Goal: Task Accomplishment & Management: Manage account settings

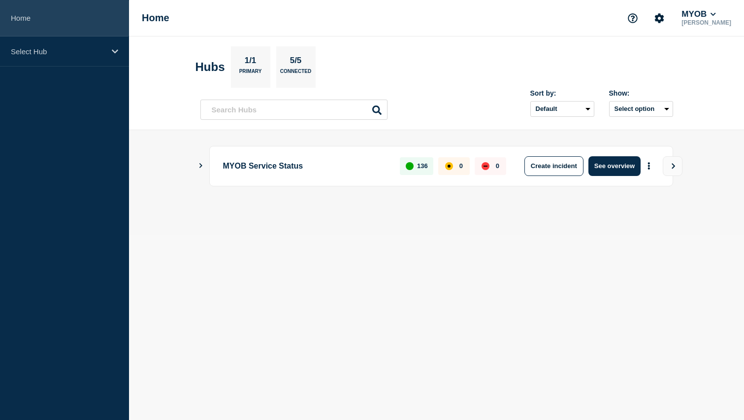
click at [72, 31] on link "Home" at bounding box center [64, 18] width 129 height 36
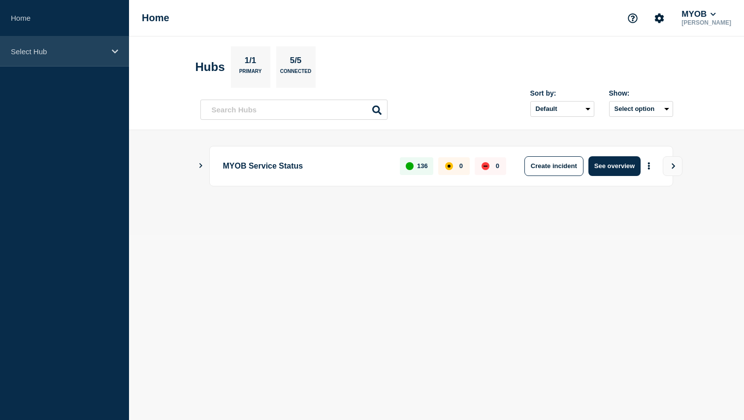
click at [79, 50] on p "Select Hub" at bounding box center [58, 51] width 95 height 8
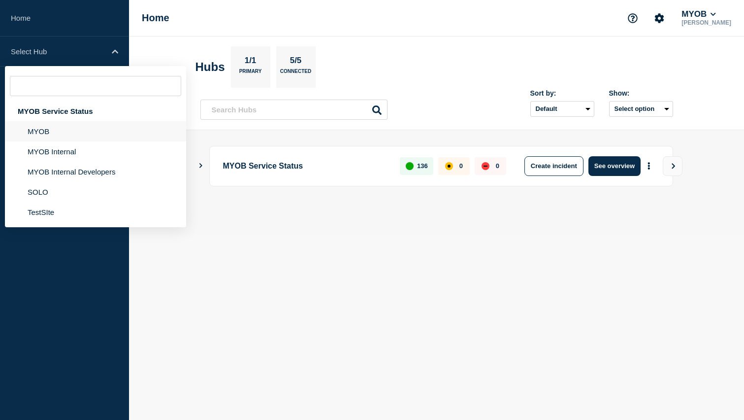
click at [68, 131] on li "MYOB" at bounding box center [95, 131] width 181 height 20
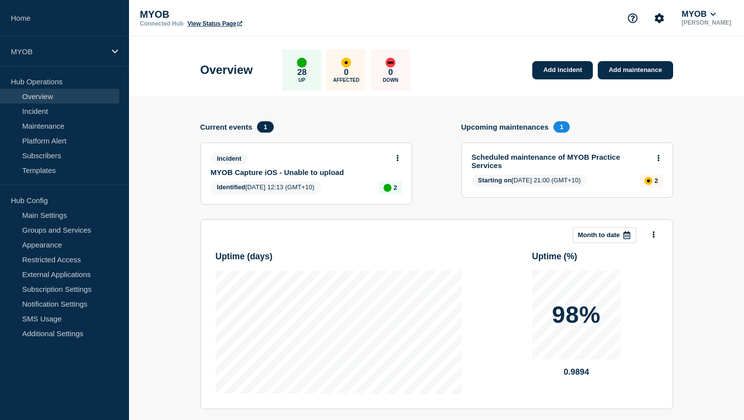
click at [315, 173] on link "MYOB Capture iOS - Unable to upload" at bounding box center [300, 172] width 178 height 8
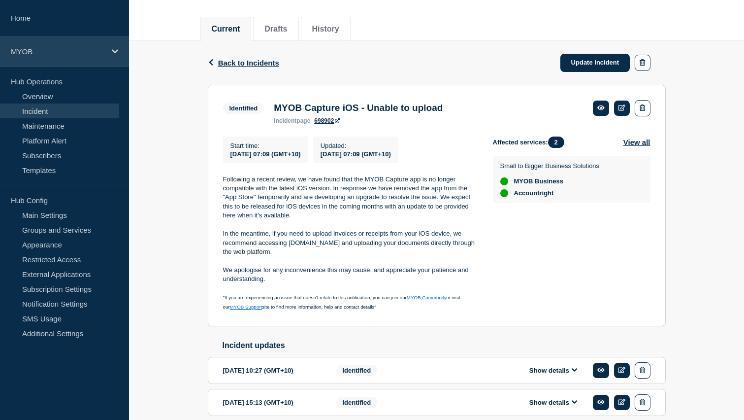
scroll to position [115, 0]
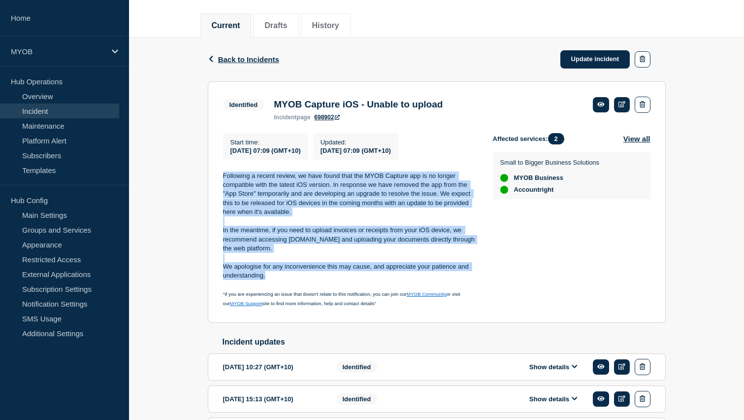
drag, startPoint x: 222, startPoint y: 181, endPoint x: 278, endPoint y: 281, distance: 114.6
click at [278, 281] on section "Identified MYOB Capture iOS - Unable to upload incident page 698902 Start time …" at bounding box center [437, 202] width 458 height 242
copy div "Following a recent review, we have found that the MYOB Capture app is no longer…"
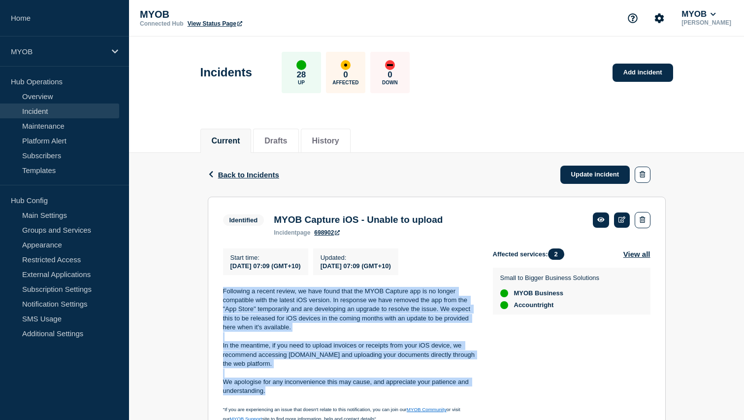
scroll to position [24, 0]
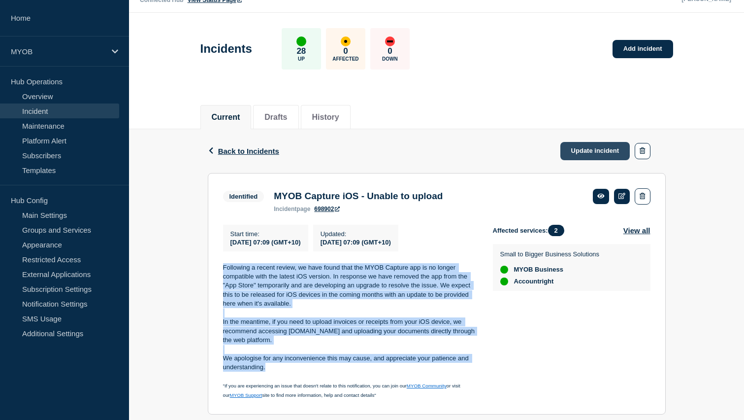
click at [589, 145] on link "Update incident" at bounding box center [595, 151] width 70 height 18
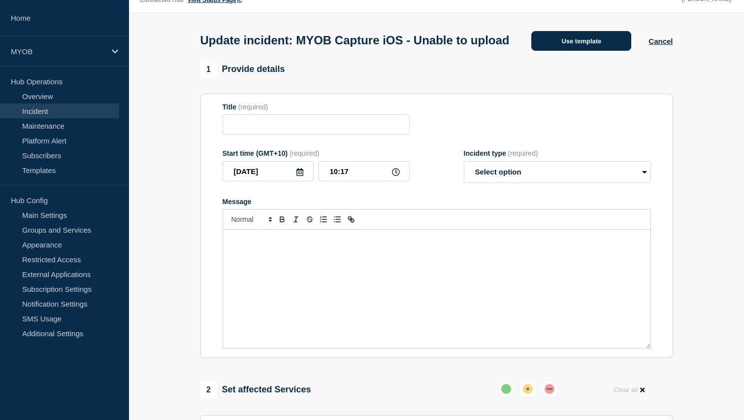
type input "MYOB Capture iOS - Unable to upload"
click at [585, 37] on button "Use template" at bounding box center [581, 41] width 100 height 20
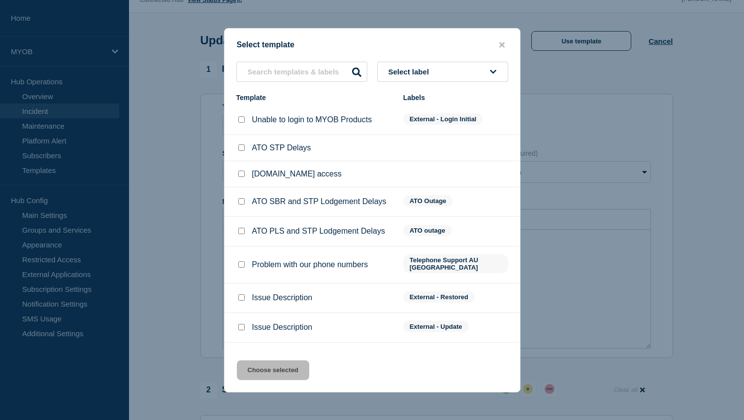
scroll to position [38, 0]
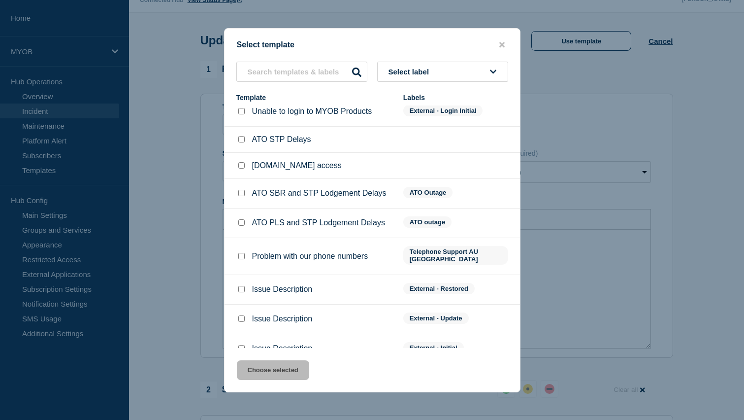
click at [237, 294] on div at bounding box center [241, 289] width 10 height 10
click at [238, 294] on div at bounding box center [241, 289] width 10 height 10
click at [238, 290] on div at bounding box center [241, 289] width 10 height 10
click at [241, 292] on input "Issue Description checkbox" at bounding box center [241, 289] width 6 height 6
checkbox input "true"
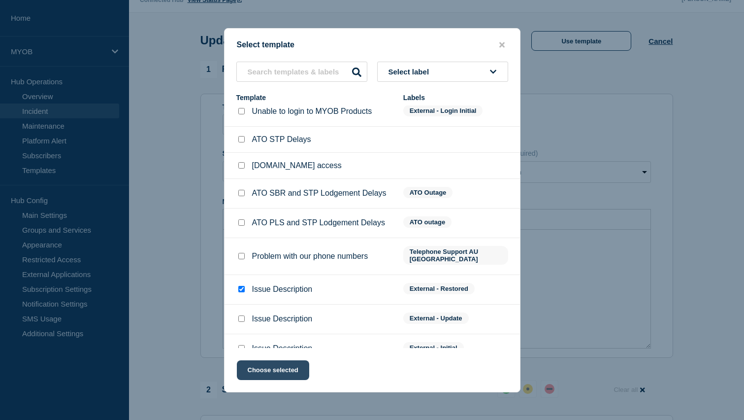
click at [283, 369] on button "Choose selected" at bounding box center [273, 370] width 72 height 20
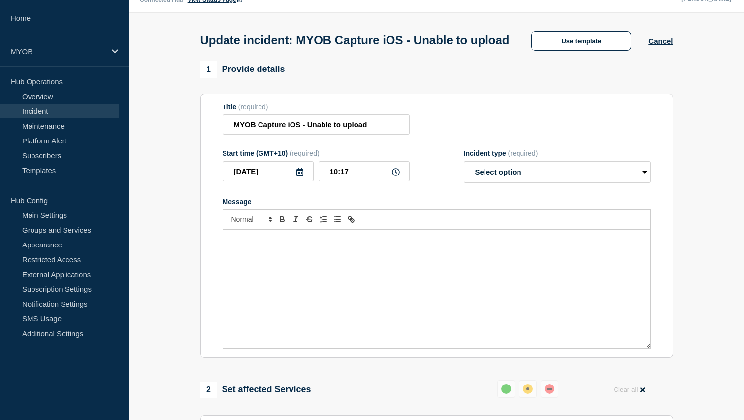
select select "resolved"
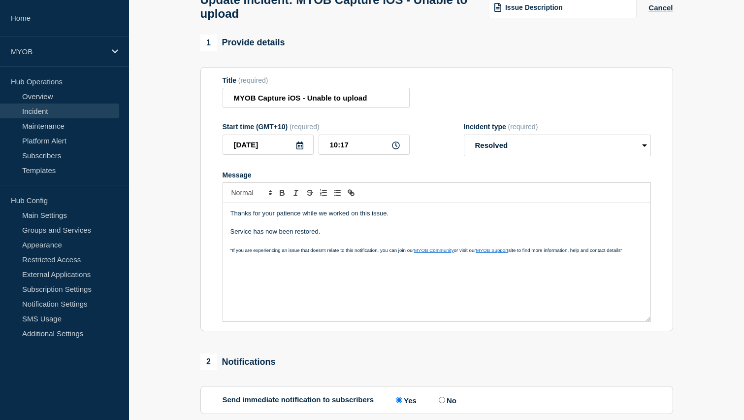
scroll to position [71, 0]
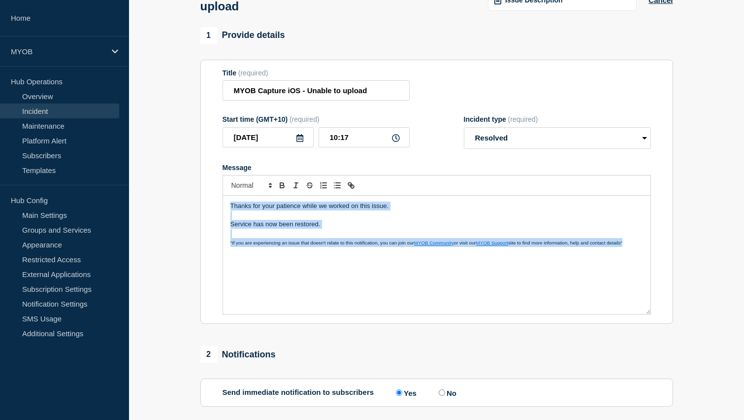
drag, startPoint x: 632, startPoint y: 255, endPoint x: 216, endPoint y: 179, distance: 423.4
click at [216, 179] on section "Title (required) MYOB Capture iOS - Unable to upload Start time (GMT+10) (requi…" at bounding box center [436, 192] width 473 height 264
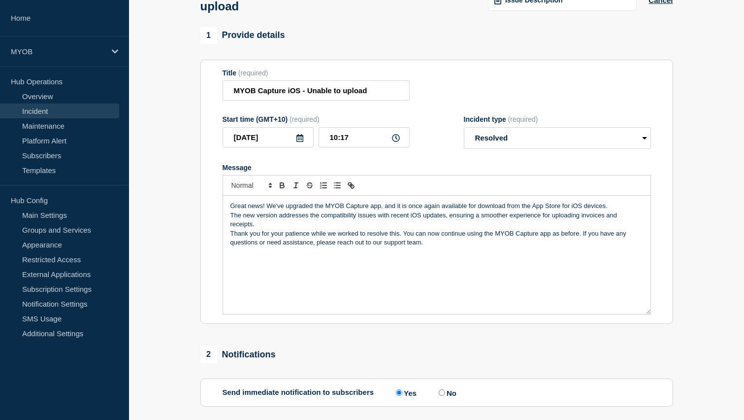
click at [266, 210] on p "Great news! We've upgraded the MYOB Capture app, and it is once again available…" at bounding box center [436, 205] width 413 height 9
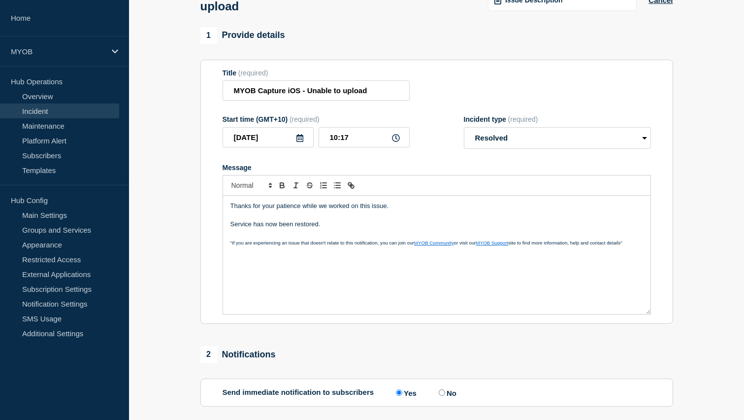
click at [336, 245] on span ""If you are experiencing an issue that doesn't relate to this notification, you…" at bounding box center [322, 242] width 184 height 5
click at [335, 238] on p "Message" at bounding box center [436, 233] width 413 height 9
drag, startPoint x: 400, startPoint y: 220, endPoint x: 213, endPoint y: 212, distance: 187.3
click at [213, 212] on section "Title (required) MYOB Capture iOS - Unable to upload Start time (GMT+10) (requi…" at bounding box center [436, 192] width 473 height 264
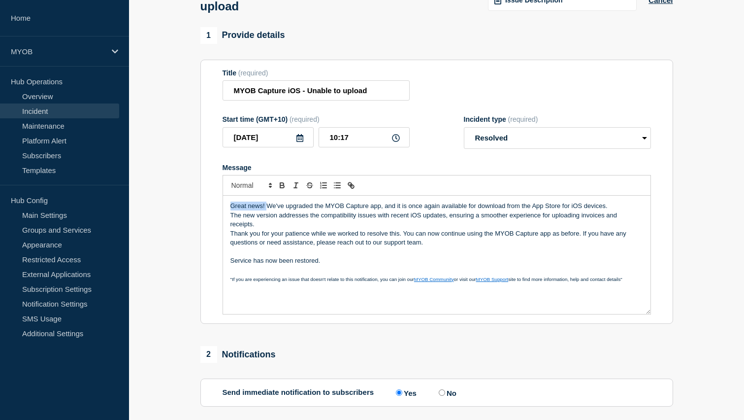
drag, startPoint x: 266, startPoint y: 219, endPoint x: 222, endPoint y: 214, distance: 44.5
click at [222, 214] on section "Title (required) MYOB Capture iOS - Unable to upload Start time (GMT+10) (requi…" at bounding box center [436, 192] width 473 height 264
drag, startPoint x: 324, startPoint y: 217, endPoint x: 230, endPoint y: 214, distance: 93.6
click at [230, 210] on p "Great news! We've upgraded the MYOB Capture app, and it is once again available…" at bounding box center [436, 205] width 413 height 9
click at [244, 210] on p "A updated version of the MYOB Capture app, and it is once again available for d…" at bounding box center [436, 205] width 413 height 9
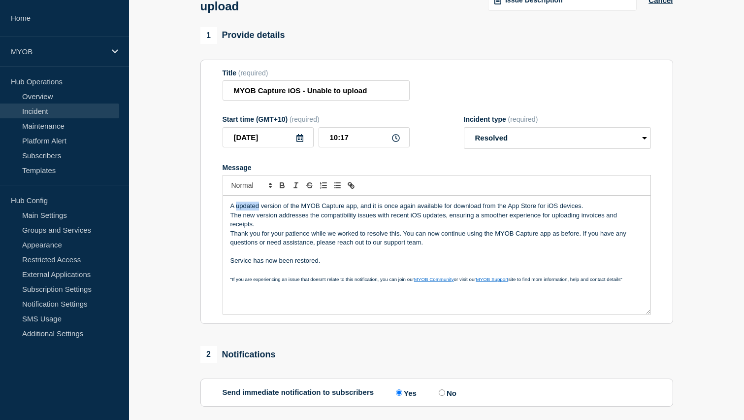
click at [244, 210] on p "A updated version of the MYOB Capture app, and it is once again available for d…" at bounding box center [436, 205] width 413 height 9
click at [263, 210] on p "A updated version of the MYOB Capture app, and it is once again available for d…" at bounding box center [436, 205] width 413 height 9
click at [259, 210] on p "A updated version of the MYOB Capture app, and it is once again available for d…" at bounding box center [436, 205] width 413 height 9
drag, startPoint x: 300, startPoint y: 218, endPoint x: 253, endPoint y: 219, distance: 47.3
click at [253, 210] on p "A updated version of the MYOB Capture app, and it is once again available for d…" at bounding box center [436, 205] width 413 height 9
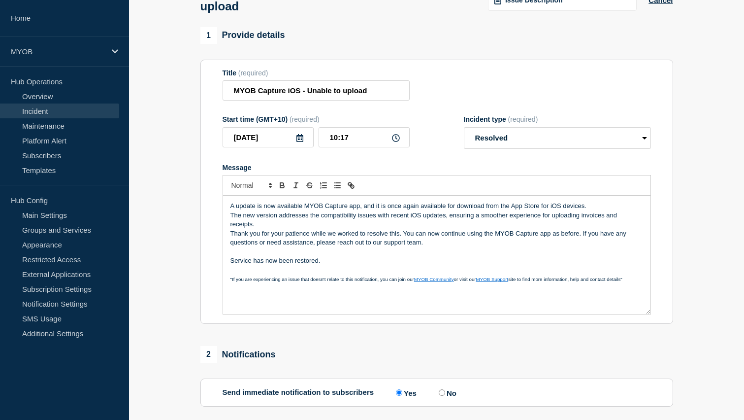
click at [232, 210] on p "A update is now available MYOB Capture app, and it is once again available for …" at bounding box center [436, 205] width 413 height 9
click at [295, 243] on p "Thank you for your patience while we worked to resolve this. You can now contin…" at bounding box center [436, 238] width 413 height 18
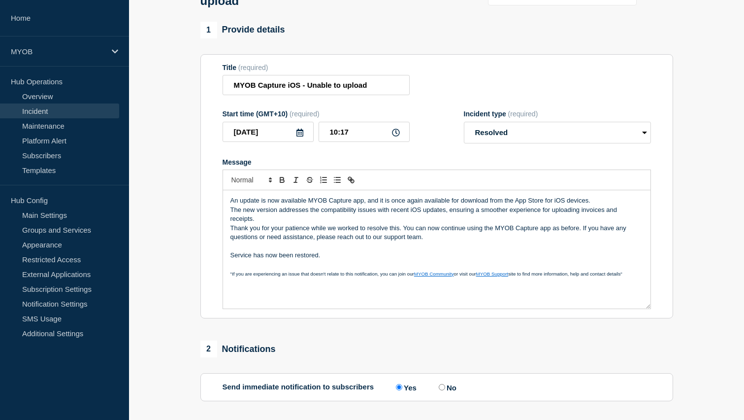
click at [306, 205] on p "An update is now available MYOB Capture app, and it is once again available for…" at bounding box center [436, 200] width 413 height 9
drag, startPoint x: 363, startPoint y: 213, endPoint x: 373, endPoint y: 213, distance: 10.3
click at [373, 205] on p "An update is now available for MYOB Capture app, and it is once again available…" at bounding box center [436, 200] width 413 height 9
drag, startPoint x: 385, startPoint y: 212, endPoint x: 479, endPoint y: 213, distance: 93.6
click at [479, 205] on p "An update is now available for MYOB Capture on IOS, and it is once again availa…" at bounding box center [436, 200] width 413 height 9
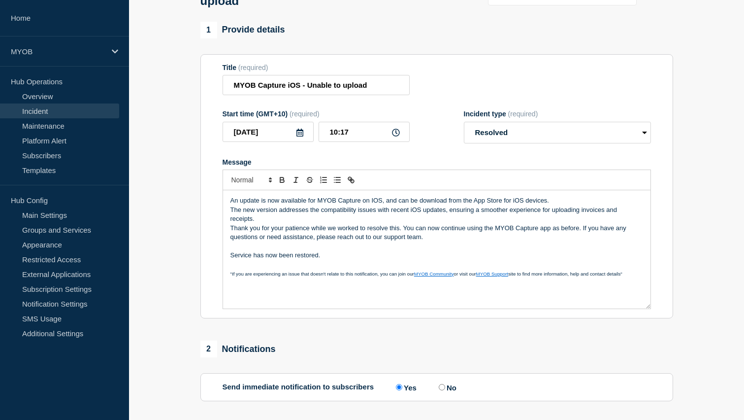
click at [447, 205] on p "An update is now available for MYOB Capture on IOS, and can be download from th…" at bounding box center [436, 200] width 413 height 9
click at [462, 223] on p "The new version addresses the compatibility issues with recent iOS updates, ens…" at bounding box center [436, 214] width 413 height 18
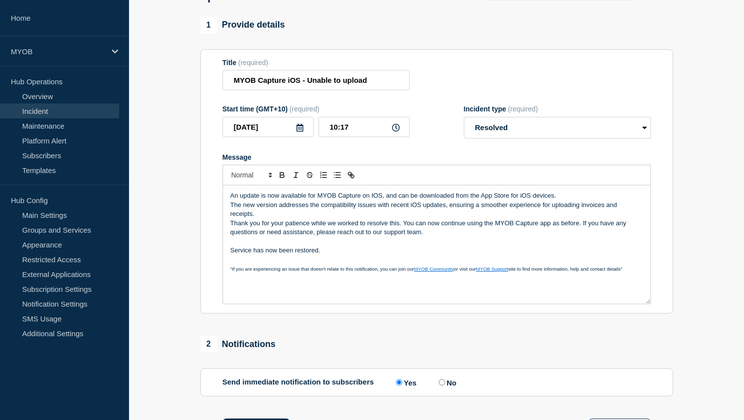
scroll to position [84, 0]
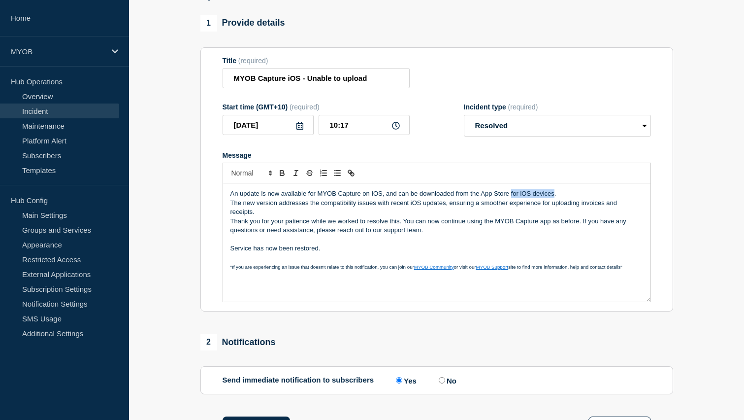
drag, startPoint x: 511, startPoint y: 205, endPoint x: 555, endPoint y: 205, distance: 43.8
click at [555, 198] on p "An update is now available for MYOB Capture on IOS, and can be downloaded from …" at bounding box center [436, 193] width 413 height 9
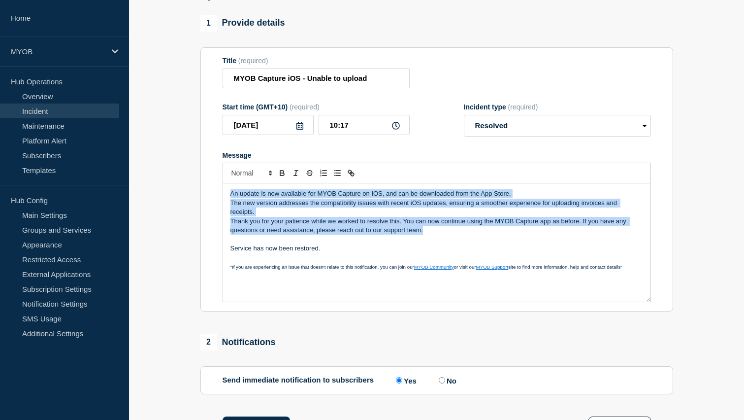
drag, startPoint x: 433, startPoint y: 241, endPoint x: 182, endPoint y: 198, distance: 254.8
click at [182, 198] on section "1 Provide details Title (required) MYOB Capture iOS - Unable to upload Start ti…" at bounding box center [436, 326] width 615 height 622
copy div "An update is now available for MYOB Capture on IOS, and can be downloaded from …"
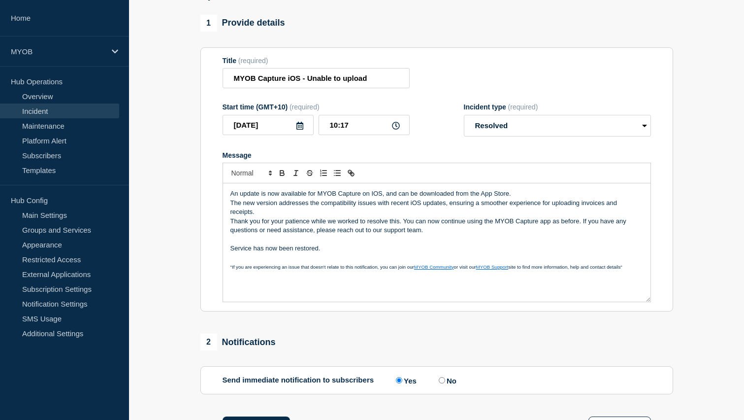
click at [366, 231] on p "Thank you for your patience while we worked to resolve this. You can now contin…" at bounding box center [436, 226] width 413 height 18
click at [438, 235] on p "Thank you for your patience while we worked to resolve this. You can now contin…" at bounding box center [436, 226] width 413 height 18
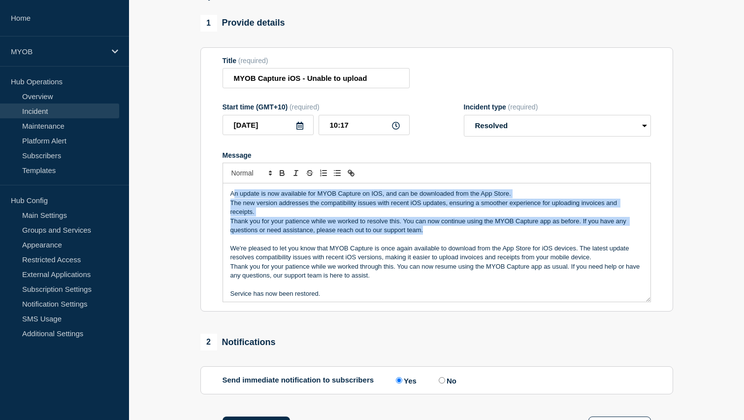
drag, startPoint x: 435, startPoint y: 242, endPoint x: 232, endPoint y: 204, distance: 205.9
click at [232, 204] on div "An update is now available for MYOB Capture on IOS, and can be downloaded from …" at bounding box center [436, 242] width 427 height 118
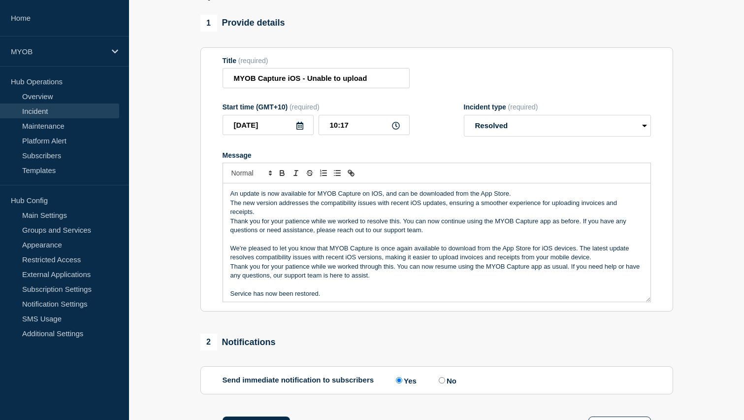
click at [375, 273] on p "Thank you for your patience while we worked through this. You can now resume us…" at bounding box center [436, 271] width 413 height 18
drag, startPoint x: 450, startPoint y: 214, endPoint x: 460, endPoint y: 220, distance: 11.7
click at [460, 217] on p "The new version addresses the compatibility issues with recent iOS updates, ens…" at bounding box center [436, 207] width 413 height 18
drag, startPoint x: 386, startPoint y: 269, endPoint x: 602, endPoint y: 267, distance: 216.2
click at [602, 262] on p "We're pleased to let you know that MYOB Capture is once again available to down…" at bounding box center [436, 253] width 413 height 18
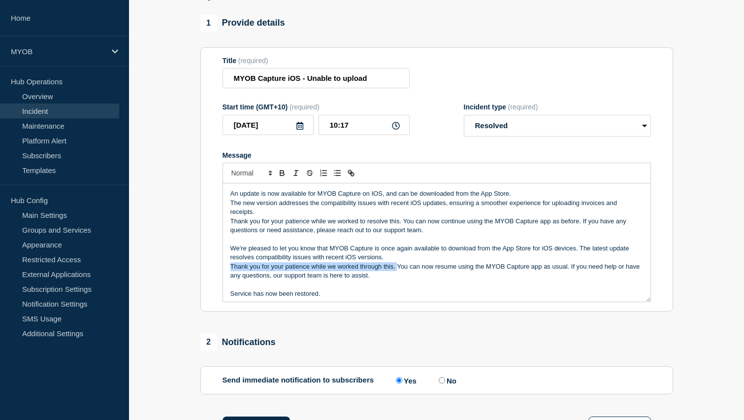
drag, startPoint x: 398, startPoint y: 279, endPoint x: 226, endPoint y: 275, distance: 172.9
click at [226, 275] on div "An update is now available for MYOB Capture on IOS, and can be downloaded from …" at bounding box center [436, 242] width 427 height 118
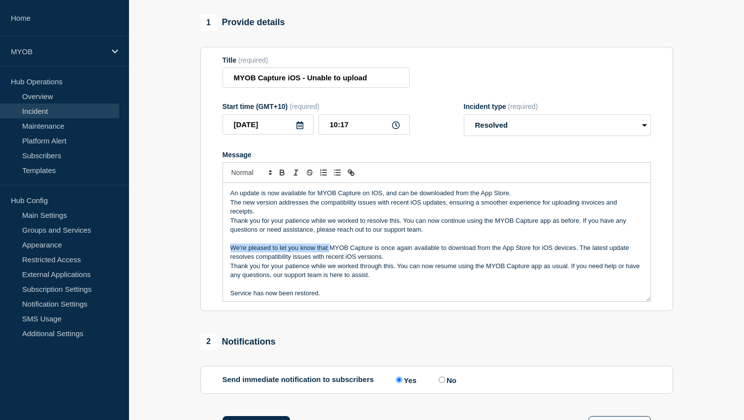
drag, startPoint x: 328, startPoint y: 259, endPoint x: 217, endPoint y: 258, distance: 111.3
click at [217, 258] on section "Title (required) MYOB Capture iOS - Unable to upload Start time (GMT+10) (requi…" at bounding box center [436, 179] width 473 height 264
drag, startPoint x: 333, startPoint y: 259, endPoint x: 364, endPoint y: 271, distance: 33.2
click at [334, 259] on p "A new version of the MYOB Capture is once again available to download from the …" at bounding box center [436, 252] width 413 height 18
drag, startPoint x: 346, startPoint y: 259, endPoint x: 424, endPoint y: 257, distance: 78.3
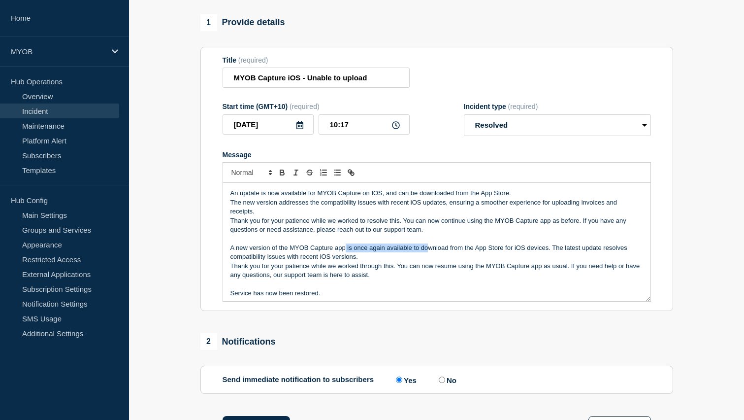
click at [424, 257] on p "A new version of the MYOB Capture app is once again available to download from …" at bounding box center [436, 252] width 413 height 18
click at [365, 259] on p "A new version of the MYOB Capture app is once again available to download from …" at bounding box center [436, 252] width 413 height 18
drag, startPoint x: 386, startPoint y: 260, endPoint x: 347, endPoint y: 258, distance: 38.5
click at [347, 258] on p "A new version of the MYOB Capture app is once again available to download from …" at bounding box center [436, 252] width 413 height 18
drag, startPoint x: 354, startPoint y: 268, endPoint x: 382, endPoint y: 268, distance: 27.6
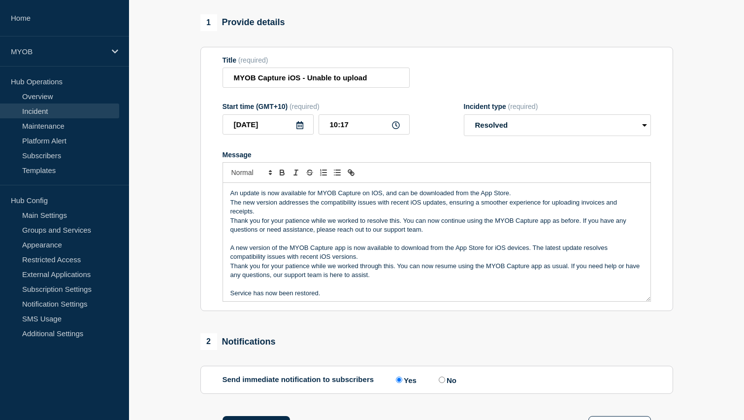
click at [359, 261] on p "A new version of the MYOB Capture app is now available to download from the App…" at bounding box center [436, 252] width 413 height 18
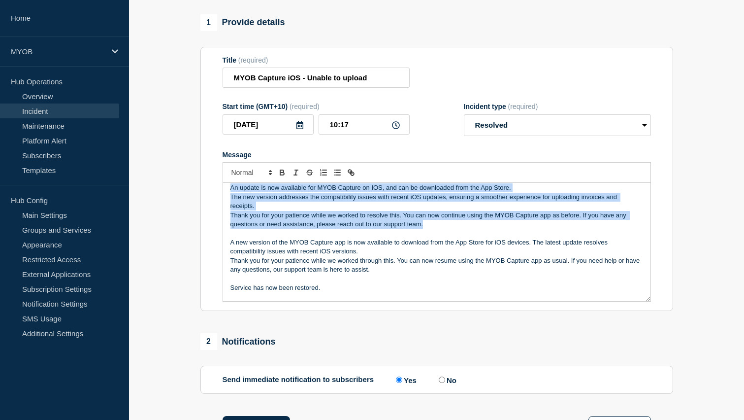
scroll to position [0, 0]
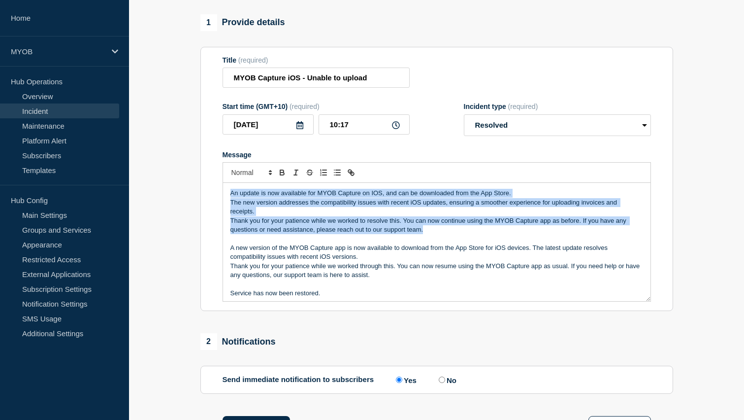
drag, startPoint x: 441, startPoint y: 237, endPoint x: 209, endPoint y: 195, distance: 235.7
click at [209, 195] on section "Title (required) MYOB Capture iOS - Unable to upload Start time (GMT+10) (requi…" at bounding box center [436, 179] width 473 height 264
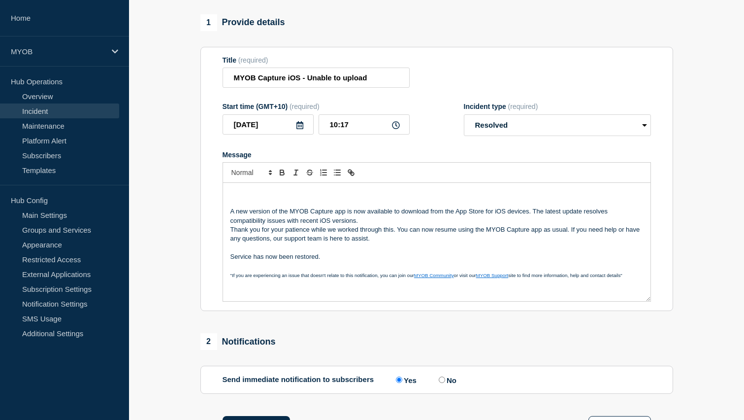
click at [227, 217] on div "A new version of the MYOB Capture app is now available to download from the App…" at bounding box center [436, 242] width 427 height 118
click at [228, 223] on div "A new version of the MYOB Capture app is now available to download from the App…" at bounding box center [436, 242] width 427 height 118
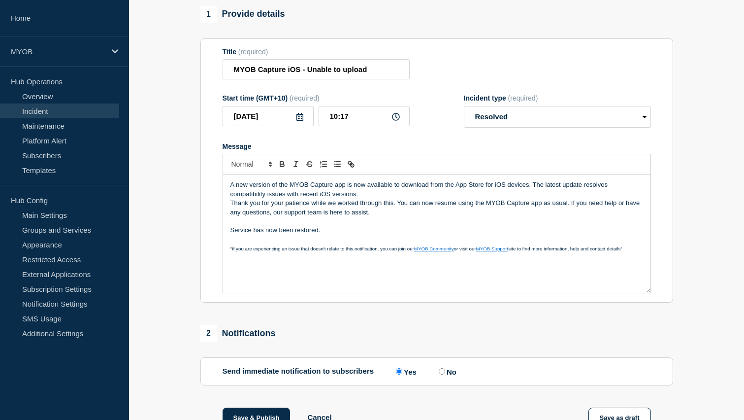
scroll to position [99, 0]
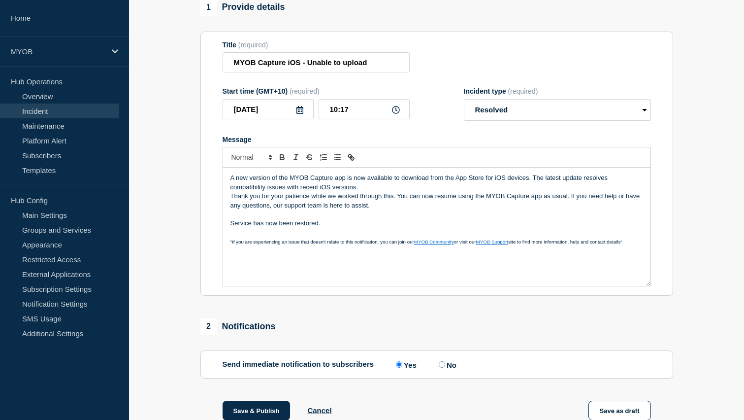
click at [393, 208] on p "Thank you for your patience while we worked through this. You can now resume us…" at bounding box center [436, 201] width 413 height 18
click at [232, 209] on p "Thank you for your patience while we worked through this. You can now resume us…" at bounding box center [436, 201] width 413 height 18
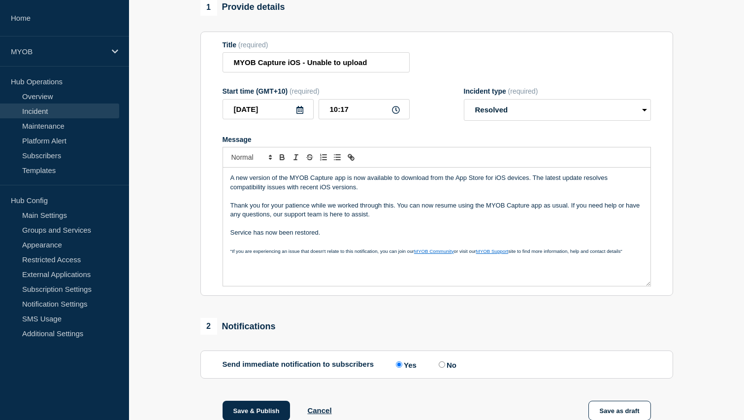
click at [336, 246] on p "Message" at bounding box center [436, 241] width 413 height 9
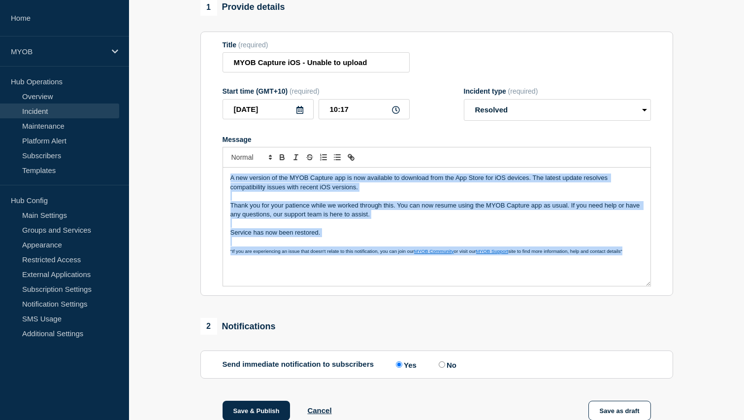
drag, startPoint x: 640, startPoint y: 265, endPoint x: 242, endPoint y: 181, distance: 406.2
click at [242, 181] on div "A new version of the MYOB Capture app is now available to download from the App…" at bounding box center [436, 226] width 427 height 118
copy div "A new version of the MYOB Capture app is now available to download from the App…"
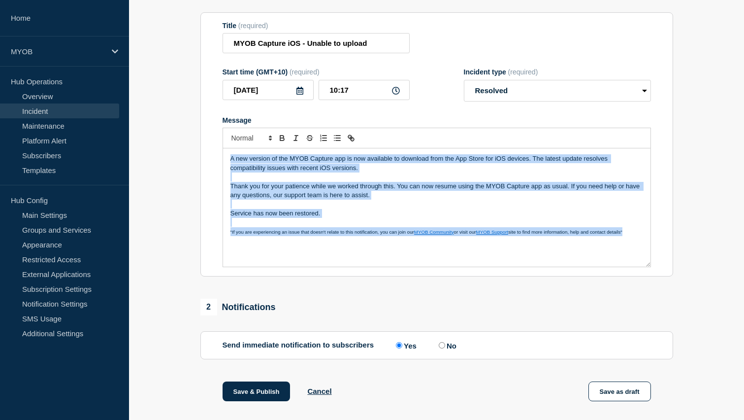
scroll to position [120, 0]
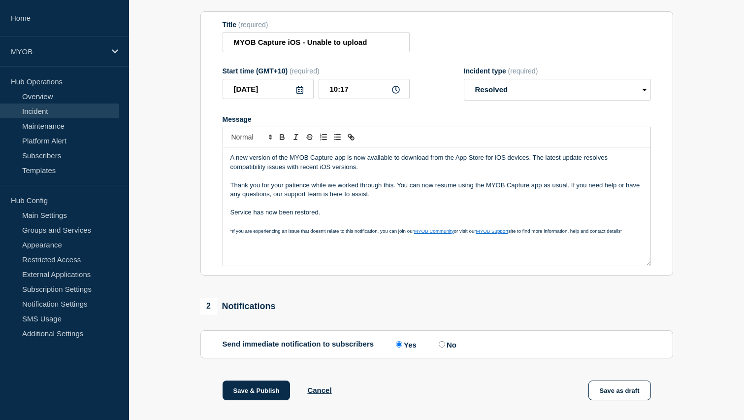
click at [405, 207] on p "Message" at bounding box center [436, 202] width 413 height 9
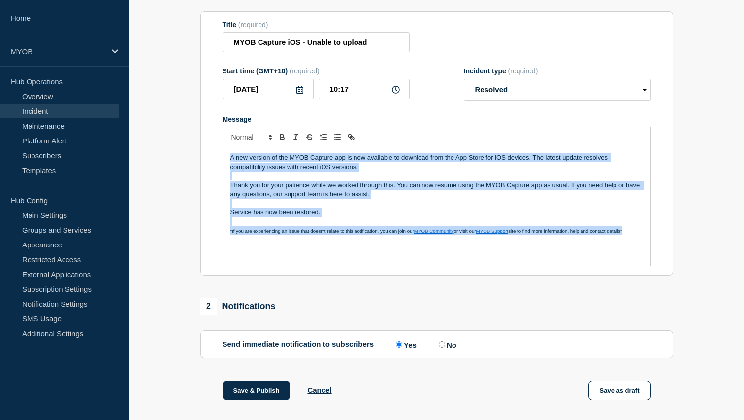
drag, startPoint x: 628, startPoint y: 243, endPoint x: 234, endPoint y: 160, distance: 403.2
click at [234, 160] on div "A new version of the MYOB Capture app is now available to download from the App…" at bounding box center [436, 206] width 427 height 118
copy div "A new version of the MYOB Capture app is now available to download from the App…"
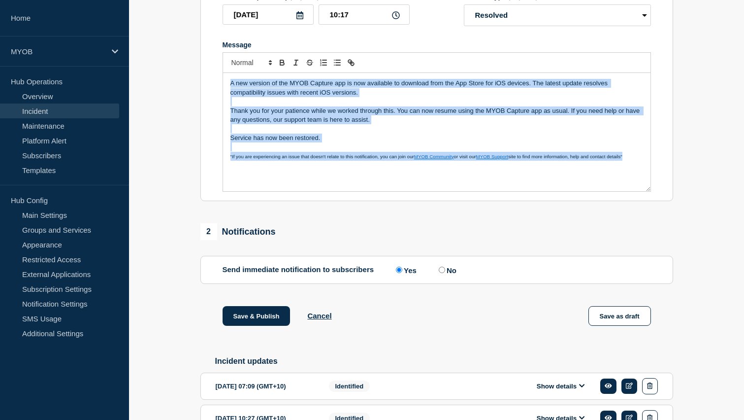
scroll to position [197, 0]
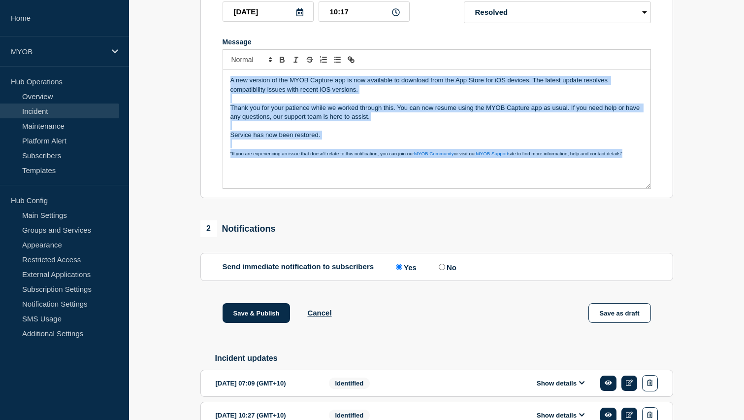
copy div "A new version of the MYOB Capture app is now available to download from the App…"
click at [264, 323] on button "Save & Publish" at bounding box center [257, 313] width 68 height 20
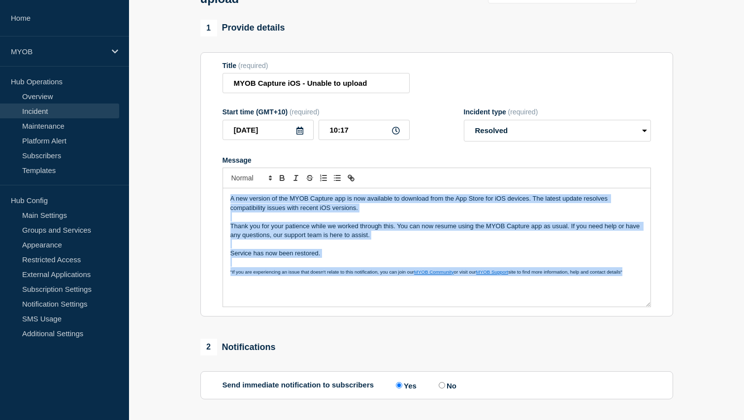
scroll to position [54, 0]
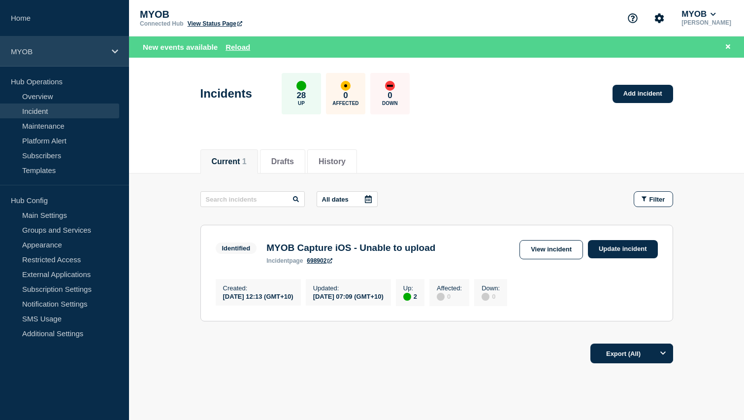
click at [53, 45] on div "MYOB" at bounding box center [64, 51] width 129 height 30
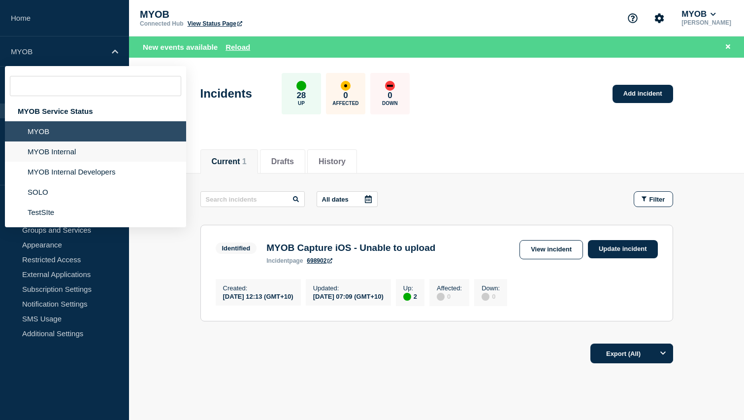
click at [52, 155] on li "MYOB Internal" at bounding box center [95, 151] width 181 height 20
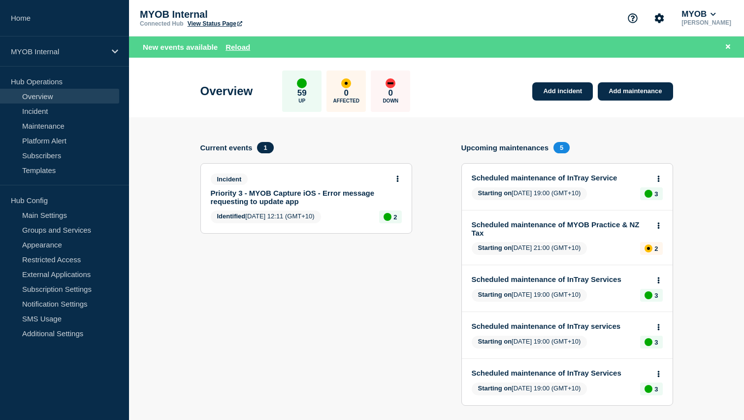
click at [210, 285] on section "Current events 1 Incident Priority 3 - MYOB Capture iOS - Error message request…" at bounding box center [306, 281] width 212 height 278
click at [312, 197] on link "Priority 3 - MYOB Capture iOS - Error message requesting to update app" at bounding box center [300, 197] width 178 height 17
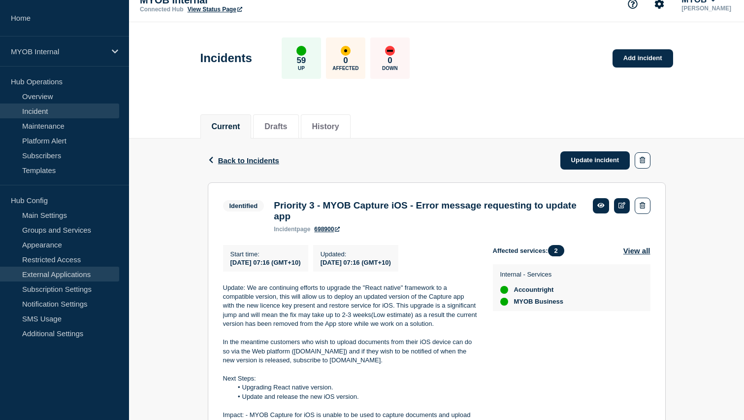
scroll to position [18, 0]
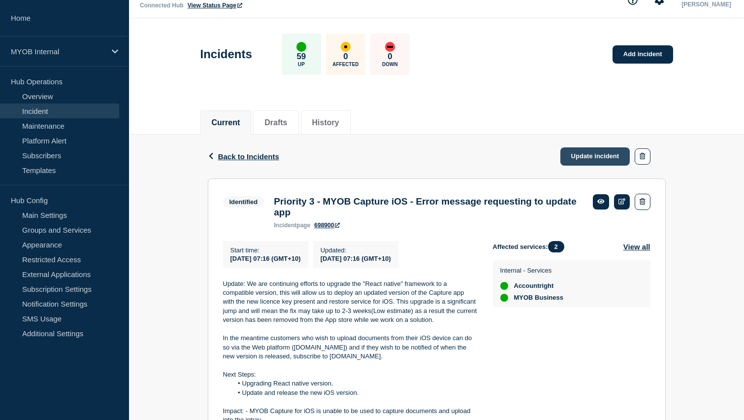
click at [595, 158] on link "Update incident" at bounding box center [595, 156] width 70 height 18
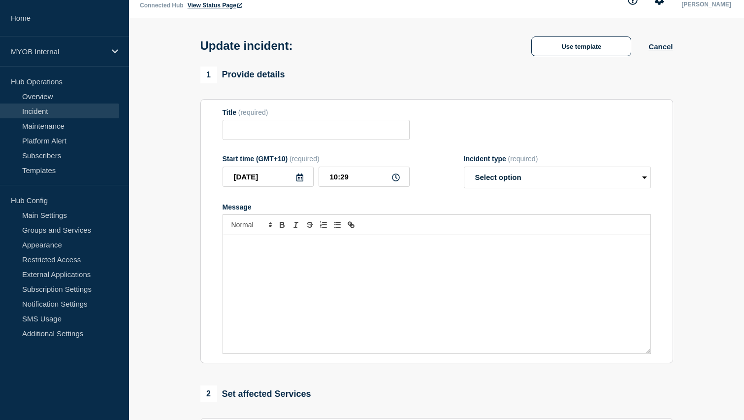
type input "Priority 3 - MYOB Capture iOS - Error message requesting to update app"
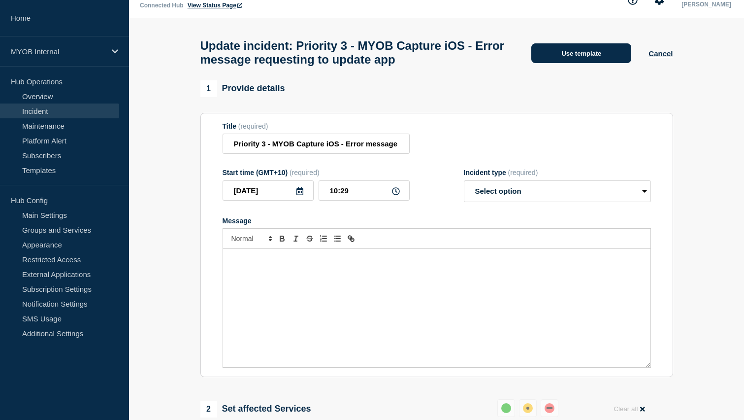
click at [599, 58] on button "Use template" at bounding box center [581, 53] width 100 height 20
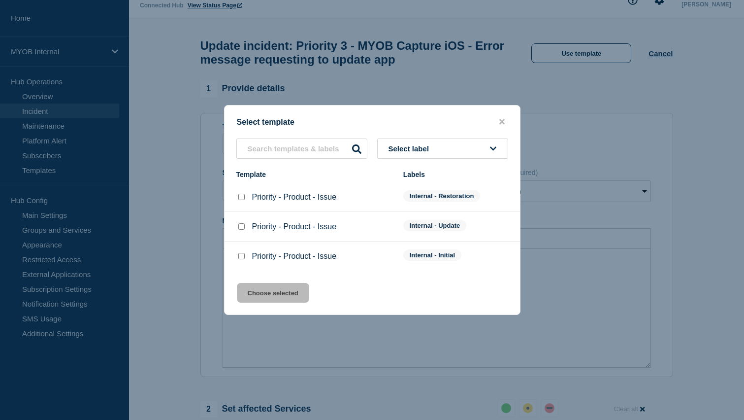
click at [244, 197] on input "Priority - Product - Issue checkbox" at bounding box center [241, 197] width 6 height 6
checkbox input "true"
click at [273, 293] on button "Choose selected" at bounding box center [273, 293] width 72 height 20
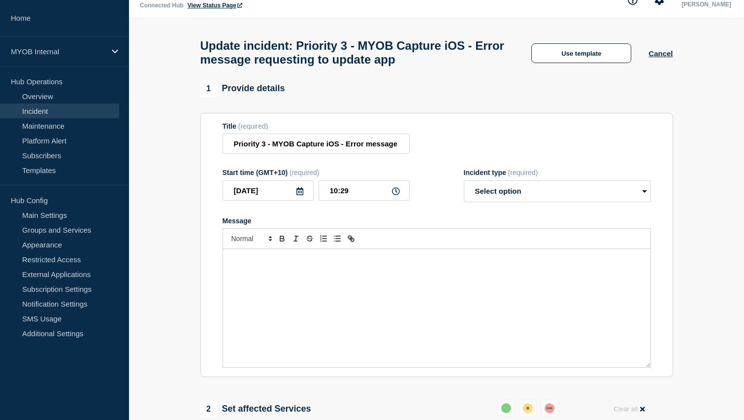
select select "resolved"
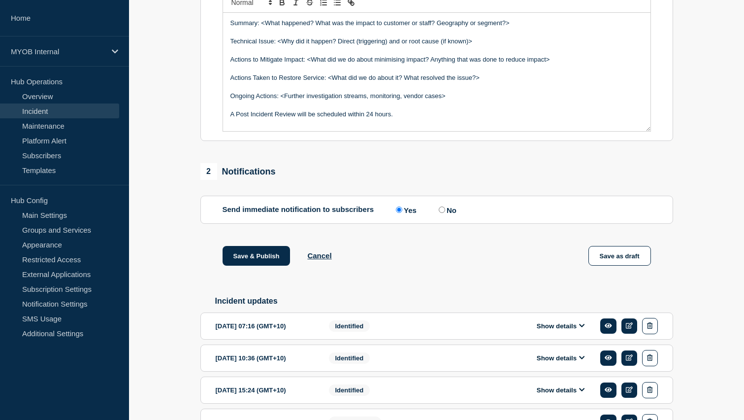
scroll to position [271, 0]
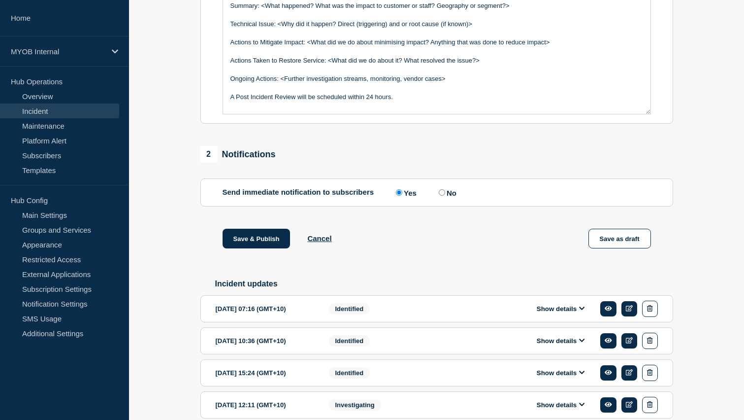
click at [573, 313] on button "Show details" at bounding box center [561, 308] width 54 height 8
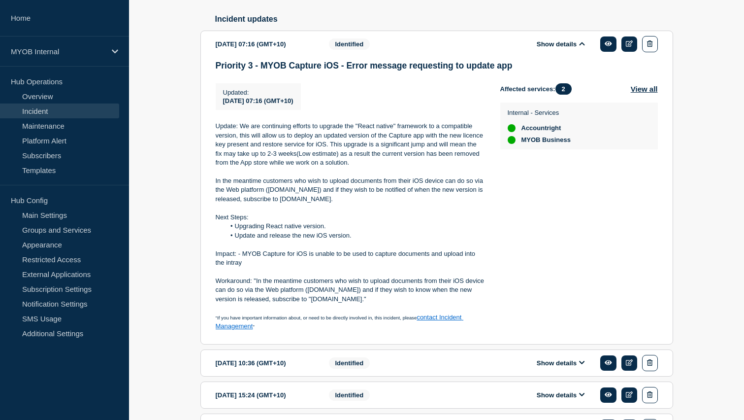
scroll to position [539, 0]
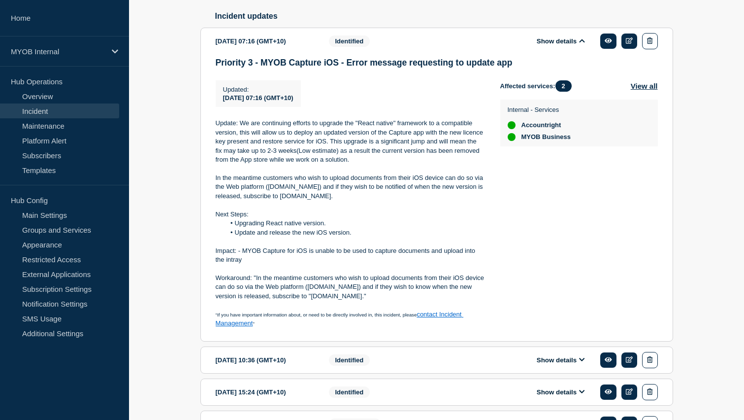
click at [308, 164] on p "Update: We are continuing efforts to upgrade the "React native" framework to a …" at bounding box center [350, 141] width 269 height 45
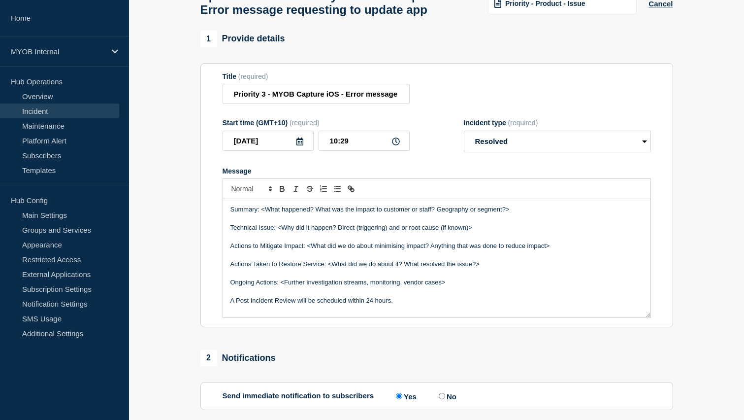
scroll to position [68, 0]
click at [314, 223] on p "Message" at bounding box center [436, 218] width 413 height 9
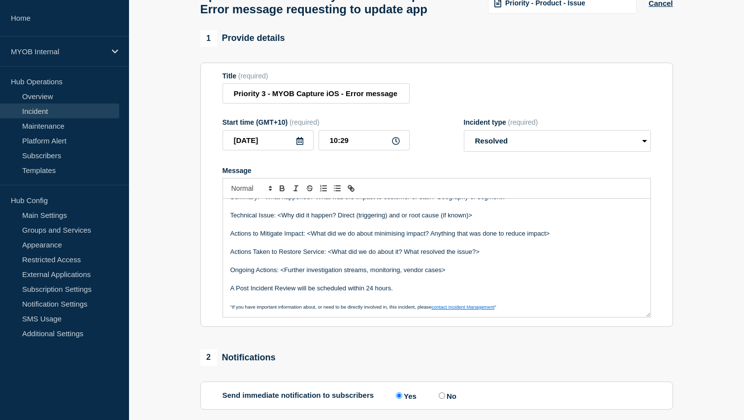
scroll to position [0, 0]
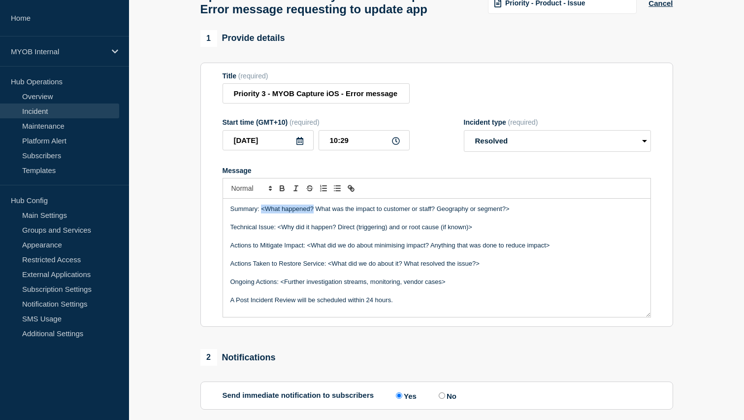
drag, startPoint x: 314, startPoint y: 220, endPoint x: 261, endPoint y: 222, distance: 52.2
click at [261, 213] on p "Summary: <What happened? What was the impact to customer or staff? Geography or…" at bounding box center [436, 208] width 413 height 9
click at [304, 213] on p "Summary: <What happened? What was the impact to customer or staff? Geography or…" at bounding box center [436, 208] width 413 height 9
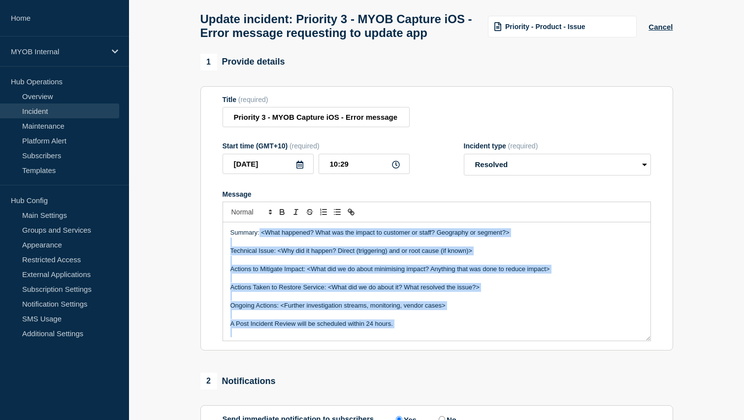
drag, startPoint x: 260, startPoint y: 246, endPoint x: 396, endPoint y: 339, distance: 165.1
click at [396, 339] on div "Summary: <What happened? What was the impact to customer or staff? Geography or…" at bounding box center [436, 281] width 427 height 118
click at [301, 237] on p "Summary: <What happened? What was the impact to customer or staff? Geography or…" at bounding box center [436, 232] width 413 height 9
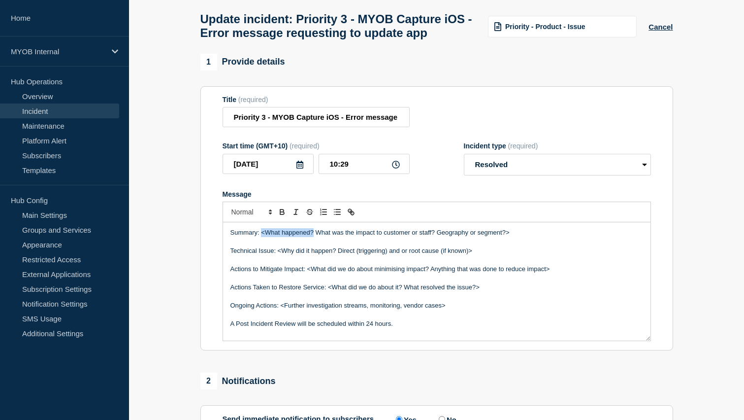
drag, startPoint x: 313, startPoint y: 244, endPoint x: 261, endPoint y: 244, distance: 51.7
click at [261, 237] on p "Summary: <What happened? What was the impact to customer or staff? Geography or…" at bounding box center [436, 232] width 413 height 9
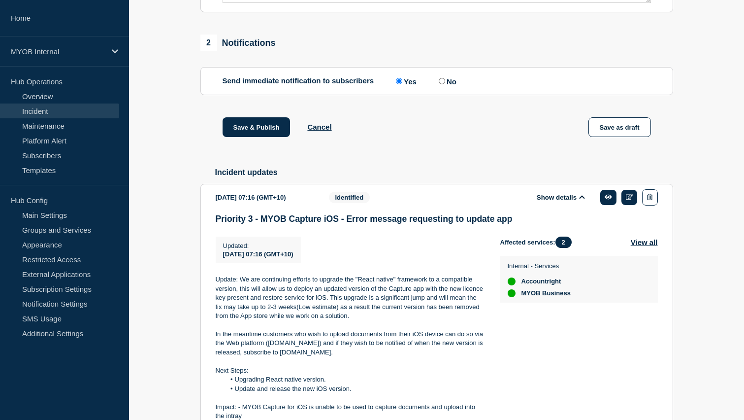
scroll to position [384, 0]
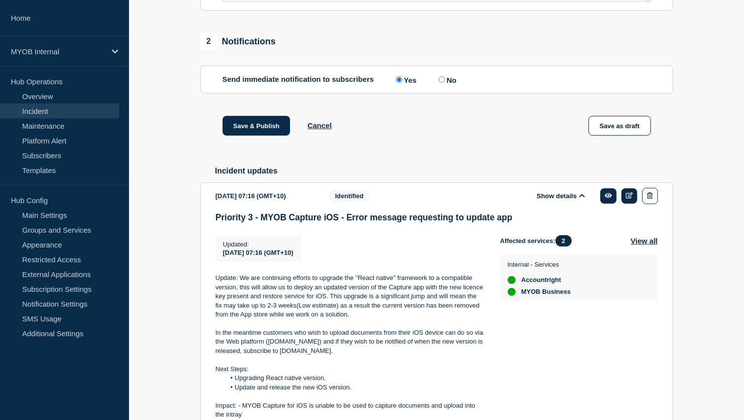
click at [241, 295] on p "Update: We are continuing efforts to upgrade the "React native" framework to a …" at bounding box center [350, 295] width 269 height 45
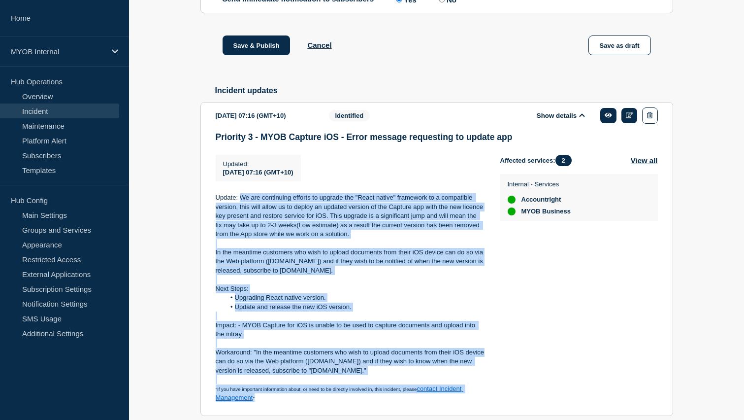
scroll to position [512, 0]
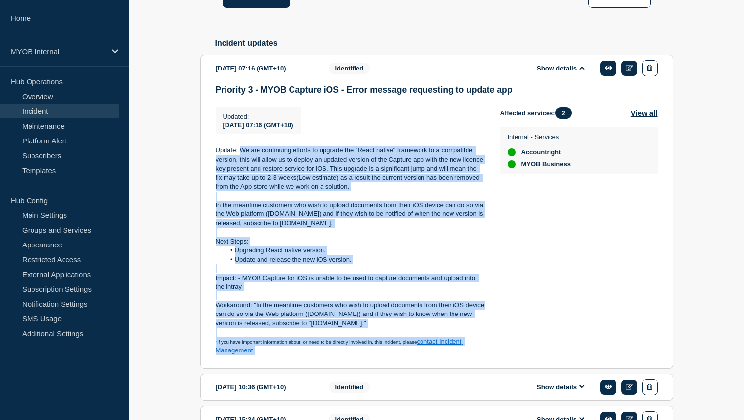
drag, startPoint x: 239, startPoint y: 295, endPoint x: 387, endPoint y: 242, distance: 156.7
click at [387, 242] on div "Update: We are continuing efforts to upgrade the "React native" framework to a …" at bounding box center [350, 250] width 269 height 209
copy div "We are continuing efforts to upgrade the "React native" framework to a compatib…"
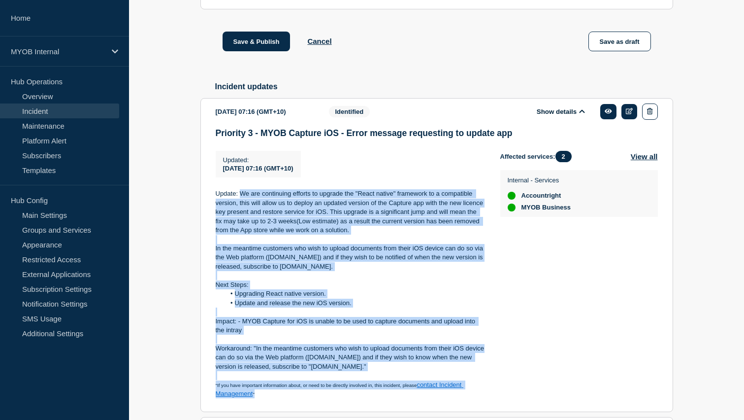
scroll to position [468, 0]
click at [306, 223] on p "Update: We are continuing efforts to upgrade the "React native" framework to a …" at bounding box center [350, 212] width 269 height 45
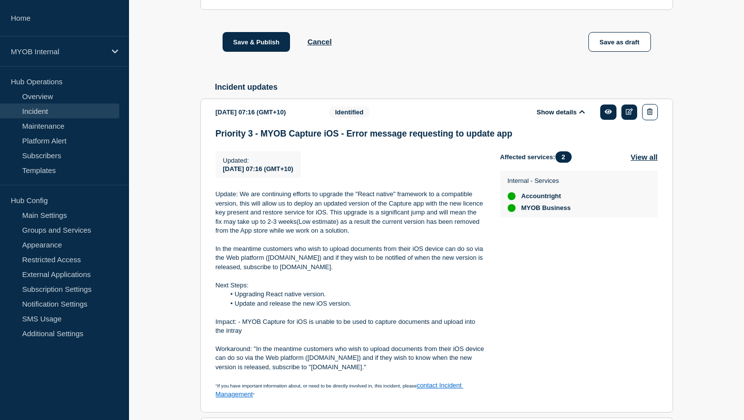
drag, startPoint x: 336, startPoint y: 286, endPoint x: 240, endPoint y: 216, distance: 118.1
click at [241, 216] on div "Update: We are continuing efforts to upgrade the "React native" framework to a …" at bounding box center [350, 294] width 269 height 209
copy div "We are continuing efforts to upgrade the "React native" framework to a compatib…"
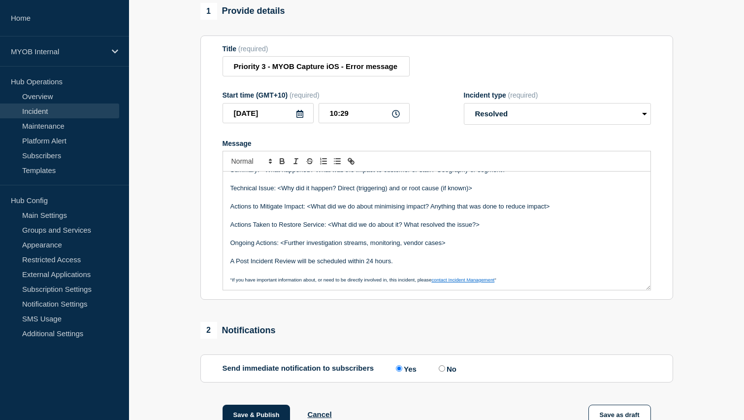
scroll to position [0, 0]
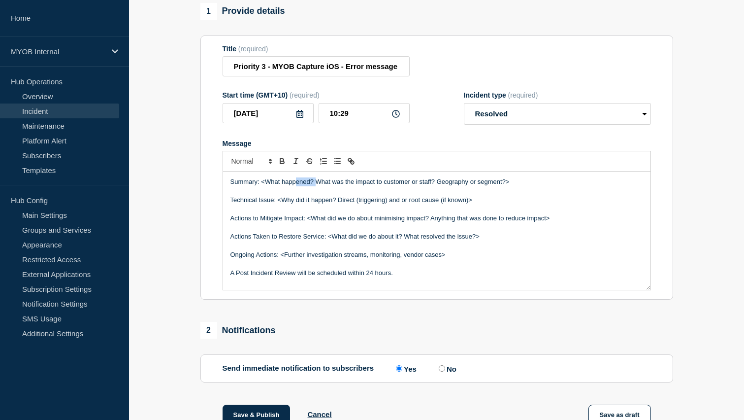
drag, startPoint x: 315, startPoint y: 194, endPoint x: 294, endPoint y: 193, distance: 20.8
click at [294, 186] on p "Summary: <What happened? What was the impact to customer or staff? Geography or…" at bounding box center [436, 181] width 413 height 9
click at [304, 186] on p "Summary: <What happened? What was the impact to customer or staff? Geography or…" at bounding box center [436, 181] width 413 height 9
drag, startPoint x: 314, startPoint y: 194, endPoint x: 261, endPoint y: 194, distance: 52.2
click at [261, 186] on p "Summary: <What happened? What was the impact to customer or staff? Geography or…" at bounding box center [436, 181] width 413 height 9
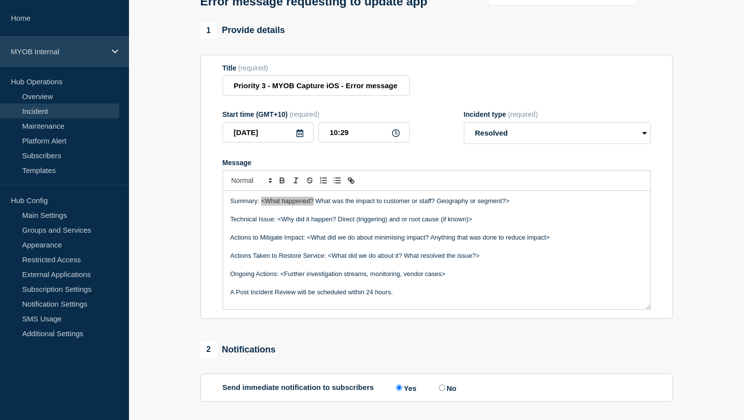
scroll to position [48, 0]
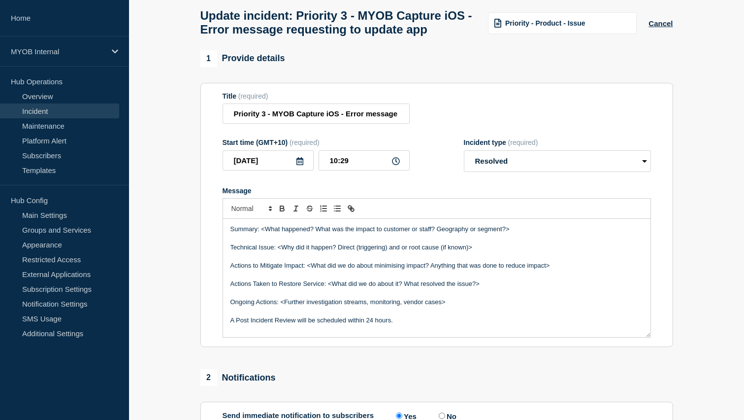
click at [316, 233] on p "Summary: <What happened? What was the impact to customer or staff? Geography or…" at bounding box center [436, 229] width 413 height 9
drag, startPoint x: 533, startPoint y: 240, endPoint x: 261, endPoint y: 240, distance: 271.8
click at [261, 233] on p "Summary: <What happened? What was the impact to customer or staff? Geography or…" at bounding box center [436, 229] width 413 height 9
click at [300, 243] on p "Message" at bounding box center [436, 238] width 413 height 9
drag, startPoint x: 461, startPoint y: 243, endPoint x: 262, endPoint y: 241, distance: 198.9
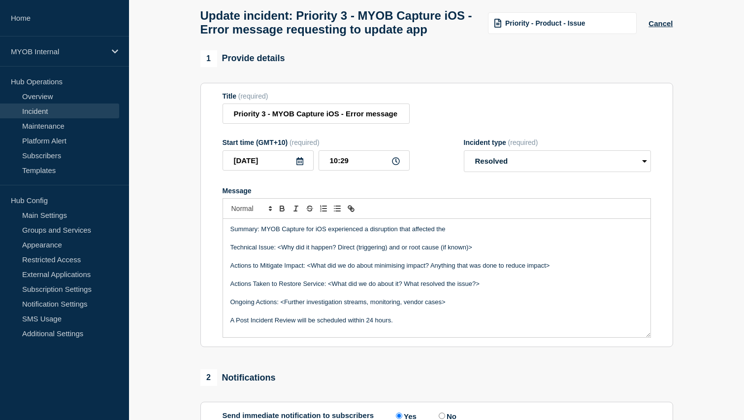
click at [262, 233] on p "Summary: MYOB Capture for iOS experienced a disruption that affected the" at bounding box center [436, 229] width 413 height 9
click at [278, 233] on p "Summary: 01/01 a disruption" at bounding box center [436, 229] width 413 height 9
click at [320, 233] on p "Summary: 01/08 a disruption" at bounding box center [436, 229] width 413 height 9
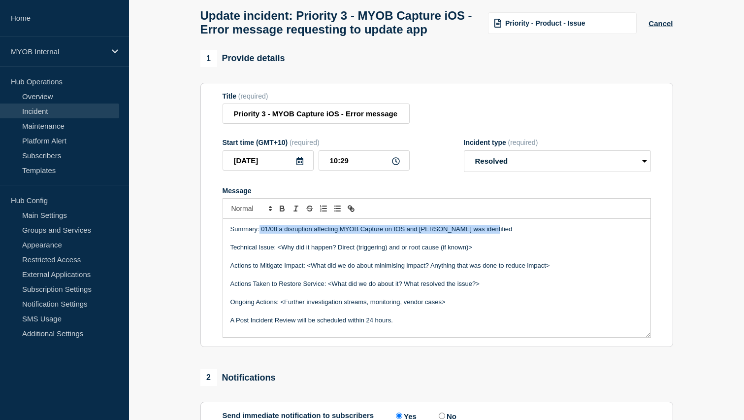
drag, startPoint x: 495, startPoint y: 240, endPoint x: 260, endPoint y: 241, distance: 234.9
click at [260, 233] on p "Summary: 01/08 a disruption affecting MYOB Capture on IOS and [PERSON_NAME] was…" at bounding box center [436, 229] width 413 height 9
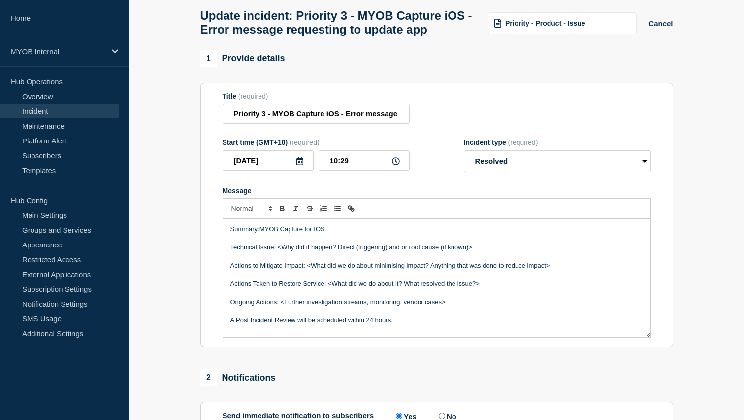
click at [260, 233] on p "Summary:MYOB Capture for IOS" at bounding box center [436, 229] width 413 height 9
click at [282, 233] on p "Summary:MYOB Capture for IOS" at bounding box center [436, 229] width 413 height 9
click at [258, 233] on p "Summary:MYOB Capture for IOS" at bounding box center [436, 229] width 413 height 9
click at [259, 233] on p "Summary:MYOB Capture for IOS" at bounding box center [436, 229] width 413 height 9
click at [336, 233] on p "Summary: MYOB Capture for IOS" at bounding box center [436, 229] width 413 height 9
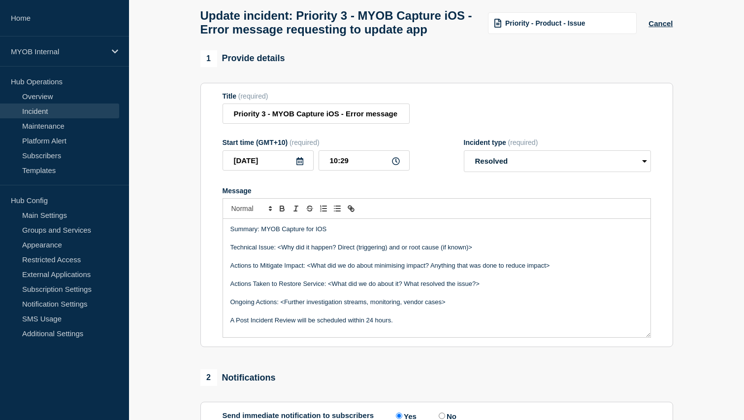
click at [317, 233] on p "Summary: MYOB Capture for IOS" at bounding box center [436, 229] width 413 height 9
click at [330, 243] on p "Message" at bounding box center [436, 238] width 413 height 9
click at [325, 233] on p "Summary: MYOB Capture for iOS" at bounding box center [436, 229] width 413 height 9
drag, startPoint x: 261, startPoint y: 240, endPoint x: 290, endPoint y: 240, distance: 28.1
click at [263, 233] on p "Summary: MYOB Capture for iOS" at bounding box center [436, 229] width 413 height 9
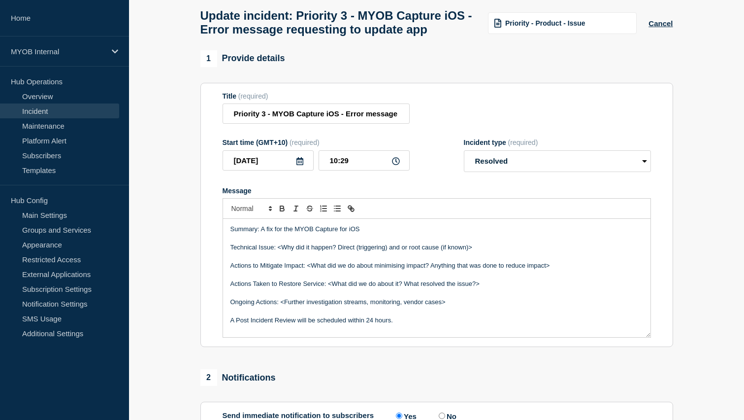
click at [365, 233] on p "Summary: A fix for the MYOB Capture for iOS" at bounding box center [436, 229] width 413 height 9
click at [518, 233] on p "Summary: A fix for the MYOB Capture for iOS version has now been deployed and i…" at bounding box center [436, 229] width 413 height 9
click at [604, 233] on p "Summary: A fix for the MYOB Capture for iOS version has now been deployed and i…" at bounding box center [436, 229] width 413 height 9
click at [636, 233] on p "Summary: A fix for the MYOB Capture for iOS version has now been deployed and i…" at bounding box center [436, 229] width 413 height 9
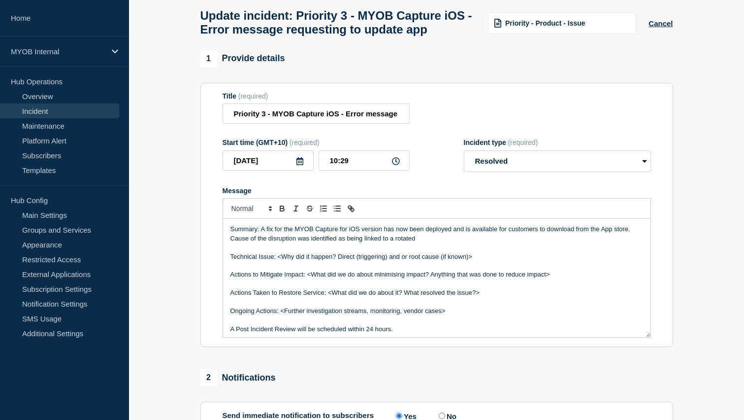
drag, startPoint x: 422, startPoint y: 249, endPoint x: 227, endPoint y: 253, distance: 195.0
click at [227, 253] on div "Summary: A fix for the MYOB Capture for iOS version has now been deployed and i…" at bounding box center [436, 278] width 427 height 118
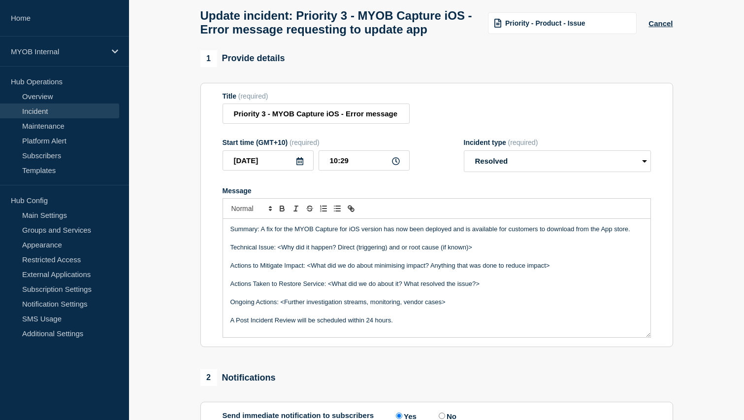
click at [629, 233] on p "Summary: A fix for the MYOB Capture for iOS version has now been deployed and i…" at bounding box center [436, 229] width 413 height 9
click at [627, 233] on p "Summary: A fix for the MYOB Capture for iOS version has now been deployed and i…" at bounding box center [436, 229] width 413 height 9
click at [374, 233] on p "Summary: A fix for the MYOB Capture for iOS version has now been deployed and i…" at bounding box center [436, 229] width 413 height 9
click at [641, 233] on p "Summary: A fix for the MYOB Capture for iOS application has now been deployed a…" at bounding box center [436, 229] width 413 height 9
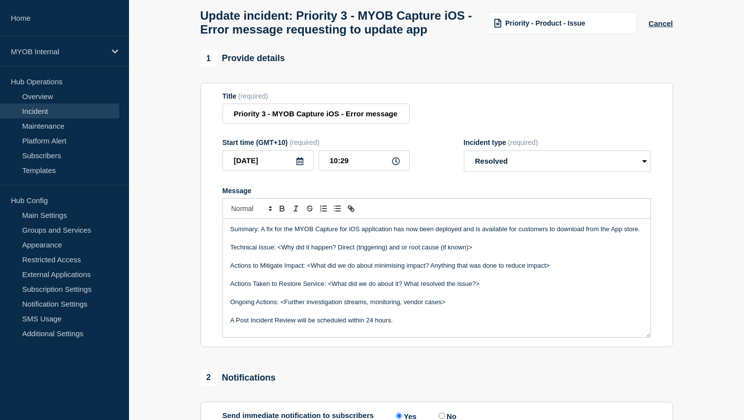
drag, startPoint x: 260, startPoint y: 240, endPoint x: 287, endPoint y: 240, distance: 27.1
click at [260, 233] on p "Summary: A fix for the MYOB Capture for iOS application has now been deployed a…" at bounding box center [436, 229] width 413 height 9
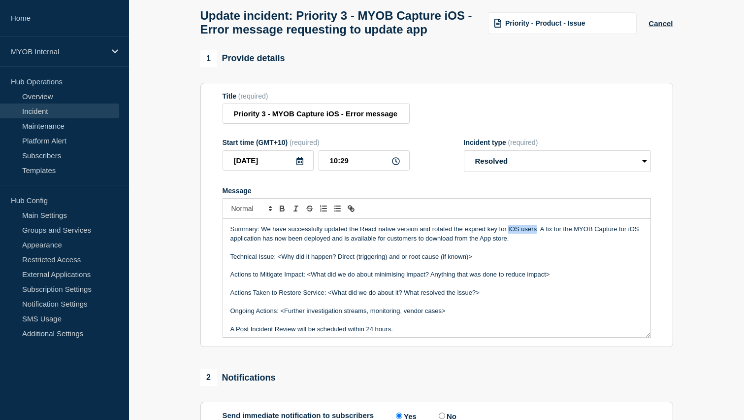
drag, startPoint x: 537, startPoint y: 240, endPoint x: 509, endPoint y: 237, distance: 28.2
click at [509, 237] on p "Summary: We have successfully updated the React native version and rotated the …" at bounding box center [436, 234] width 413 height 18
click at [573, 241] on p "Summary: We have successfully updated the React native version and rotated the …" at bounding box center [436, 234] width 413 height 18
drag, startPoint x: 568, startPoint y: 242, endPoint x: 596, endPoint y: 243, distance: 28.1
click at [596, 243] on p "Summary: We have successfully updated the React native version and rotated the …" at bounding box center [436, 234] width 413 height 18
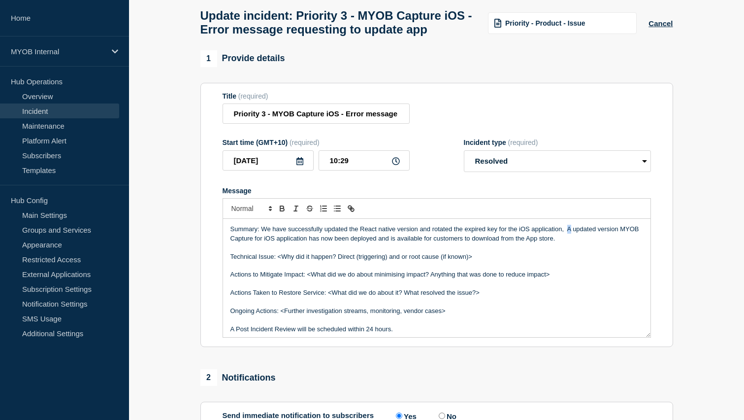
click at [568, 239] on p "Summary: We have successfully updated the React native version and rotated the …" at bounding box center [436, 234] width 413 height 18
click at [642, 240] on p "Summary: We have successfully updated the React native version and rotated the …" at bounding box center [436, 234] width 413 height 18
drag, startPoint x: 298, startPoint y: 250, endPoint x: 321, endPoint y: 250, distance: 22.7
click at [321, 243] on p "Summary: We have successfully updated the React native version and rotated the …" at bounding box center [436, 234] width 413 height 18
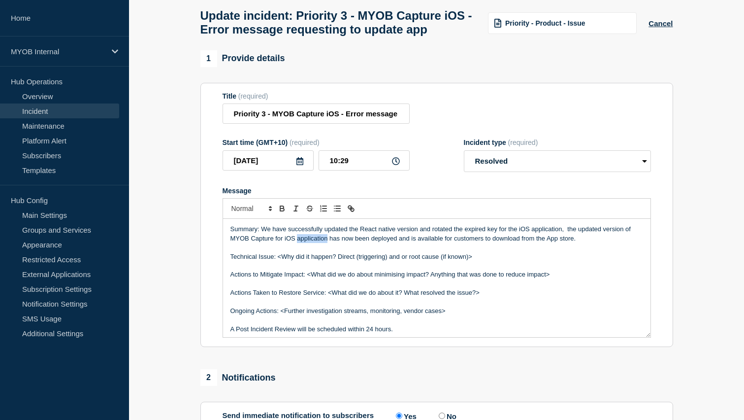
click at [321, 243] on p "Summary: We have successfully updated the React native version and rotated the …" at bounding box center [436, 234] width 413 height 18
drag, startPoint x: 297, startPoint y: 250, endPoint x: 378, endPoint y: 251, distance: 80.3
click at [378, 243] on p "Summary: We have successfully updated the React native version and rotated the …" at bounding box center [436, 234] width 413 height 18
click at [481, 243] on p "Summary: We have successfully updated the React native version and rotated the …" at bounding box center [436, 234] width 413 height 18
click at [564, 238] on p "Summary: We have successfully updated the React native version and rotated the …" at bounding box center [436, 234] width 413 height 18
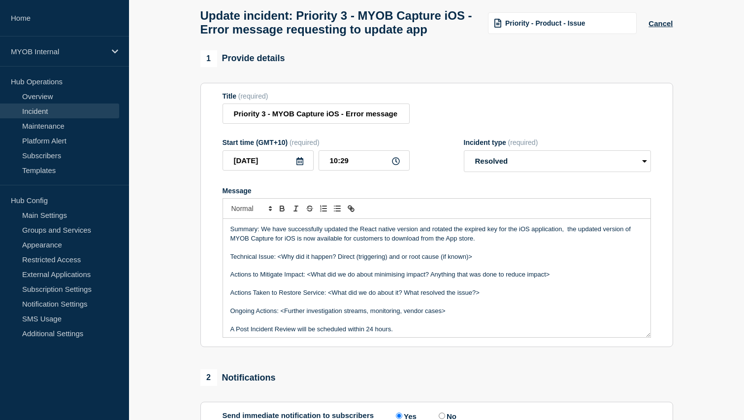
click at [567, 240] on p "Summary: We have successfully updated the React native version and rotated the …" at bounding box center [436, 234] width 413 height 18
drag, startPoint x: 275, startPoint y: 250, endPoint x: 294, endPoint y: 251, distance: 18.7
click at [294, 243] on p "Summary: We have successfully updated the React native version and rotated the …" at bounding box center [436, 234] width 413 height 18
click at [227, 252] on div "Summary: We have successfully updated the React native version and rotated the …" at bounding box center [436, 278] width 427 height 118
click at [274, 243] on p "Summary: We have successfully updated the React native version and rotated the …" at bounding box center [436, 234] width 413 height 18
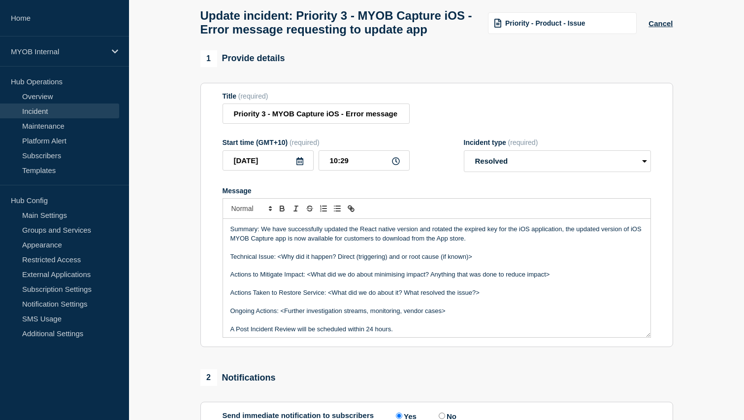
click at [439, 243] on p "Summary: We have successfully updated the React native version and rotated the …" at bounding box center [436, 234] width 413 height 18
click at [473, 243] on p "Summary: We have successfully updated the React native version and rotated the …" at bounding box center [436, 234] width 413 height 18
click at [336, 241] on p "Summary: We have successfully updated the React native version and rotated the …" at bounding box center [436, 234] width 413 height 18
drag, startPoint x: 422, startPoint y: 242, endPoint x: 566, endPoint y: 240, distance: 143.8
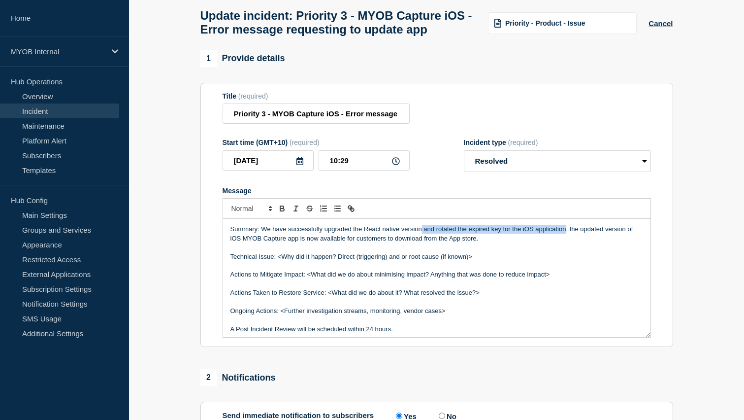
click at [566, 240] on p "Summary: We have successfully upgraded the React native version and rotated the…" at bounding box center [436, 234] width 413 height 18
click at [543, 243] on p "Summary: We have successfully upgraded the React native version and rotated the…" at bounding box center [436, 234] width 413 height 18
click at [567, 241] on p "Summary: We have successfully upgraded the React native version and rotated the…" at bounding box center [436, 233] width 413 height 18
click at [570, 241] on p "Summary: We have successfully upgraded the React native version and rotated the…" at bounding box center [436, 233] width 413 height 18
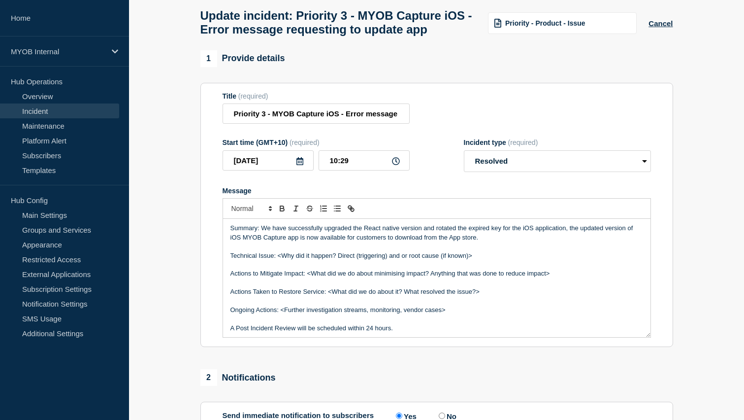
click at [567, 241] on p "Summary: We have successfully upgraded the React native version and rotated the…" at bounding box center [436, 233] width 413 height 18
click at [577, 238] on p "Summary: We have successfully upgraded the React native version and rotated the…" at bounding box center [436, 233] width 413 height 18
click at [569, 241] on p "Summary: We have successfully upgraded the React native version and rotated the…" at bounding box center [436, 233] width 413 height 18
drag, startPoint x: 584, startPoint y: 239, endPoint x: 648, endPoint y: 240, distance: 64.0
click at [648, 240] on div "Summary: We have successfully upgraded the React native version and rotated the…" at bounding box center [436, 278] width 427 height 118
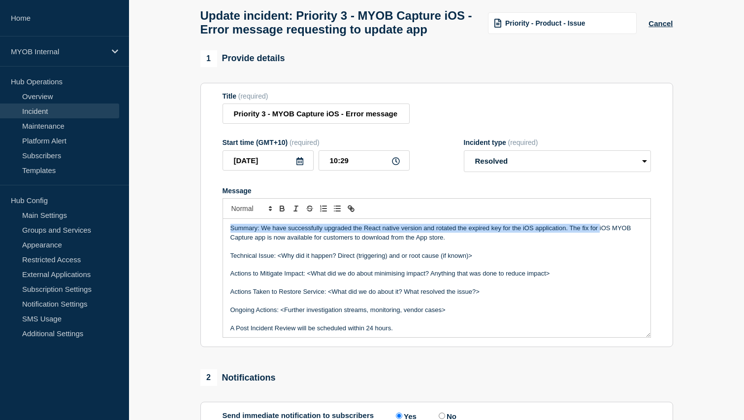
scroll to position [0, 0]
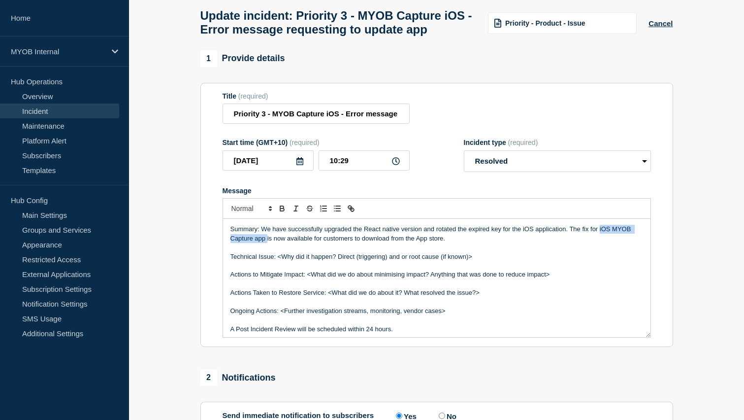
drag, startPoint x: 600, startPoint y: 240, endPoint x: 267, endPoint y: 251, distance: 333.0
click at [267, 243] on p "Summary: We have successfully upgraded the React native version and rotated the…" at bounding box center [436, 234] width 413 height 18
click at [386, 243] on p "Summary: We have successfully upgraded the React native version and rotated the…" at bounding box center [436, 234] width 413 height 18
click at [448, 243] on p "Summary: We have successfully upgraded the React native version and rotated the…" at bounding box center [436, 234] width 413 height 18
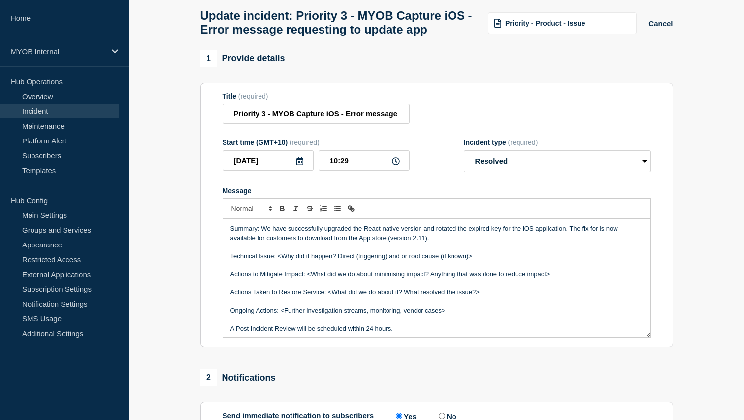
click at [594, 241] on p "Summary: We have successfully upgraded the React native version and rotated the…" at bounding box center [436, 233] width 413 height 18
click at [439, 242] on p "Summary: We have successfully upgraded the React native version and rotated the…" at bounding box center [436, 233] width 413 height 18
drag, startPoint x: 485, startPoint y: 270, endPoint x: 279, endPoint y: 269, distance: 206.3
click at [279, 260] on p "Technical Issue: <Why did it happen? Direct (triggering) and or root cause (if …" at bounding box center [436, 256] width 413 height 9
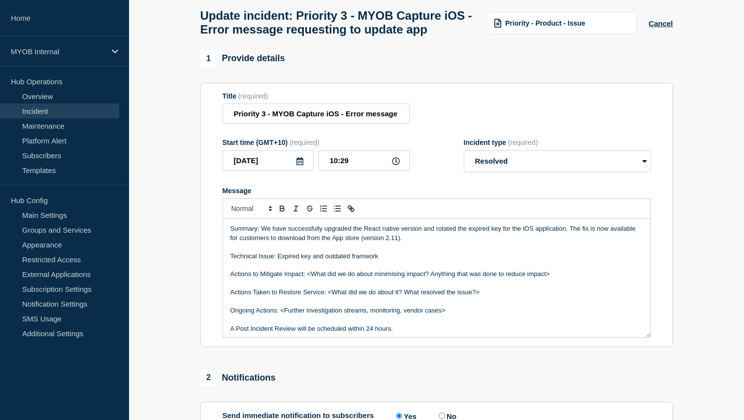
click at [365, 260] on p "Technical Issue: Expired key and outdated framwork" at bounding box center [436, 256] width 413 height 9
click at [385, 260] on p "Technical Issue: Expired key and outdated framework" at bounding box center [436, 256] width 413 height 9
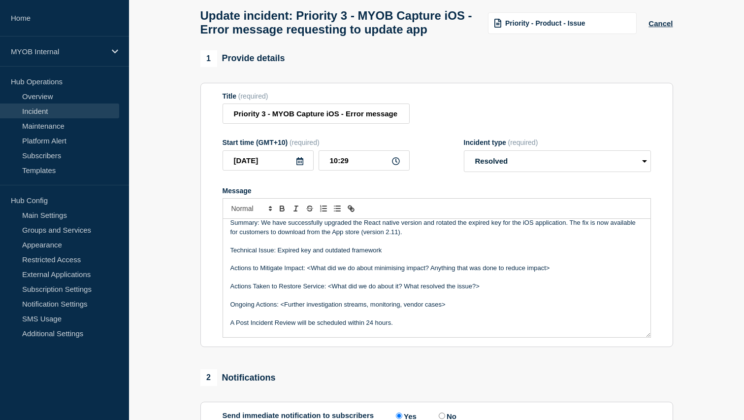
click at [352, 255] on p "Technical Issue: Expired key and outdated framework" at bounding box center [436, 250] width 413 height 9
click at [401, 255] on p "Technical Issue: Expired key and outdated React framework" at bounding box center [436, 250] width 413 height 9
drag, startPoint x: 556, startPoint y: 280, endPoint x: 192, endPoint y: 270, distance: 364.0
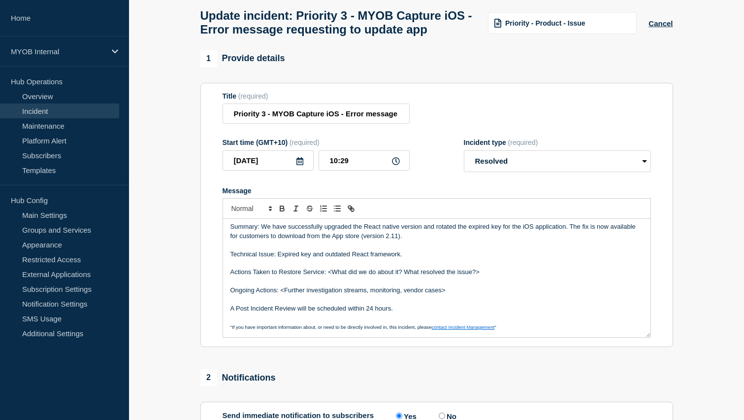
scroll to position [2, 0]
drag, startPoint x: 487, startPoint y: 285, endPoint x: 328, endPoint y: 284, distance: 158.6
click at [328, 276] on p "Actions Taken to Restore Service: <What did we do about it? What resolved the i…" at bounding box center [436, 271] width 413 height 9
drag, startPoint x: 451, startPoint y: 283, endPoint x: 421, endPoint y: 286, distance: 30.1
click at [421, 276] on p "Actions Taken to Restore Service: React version was updated and rotated" at bounding box center [436, 271] width 413 height 9
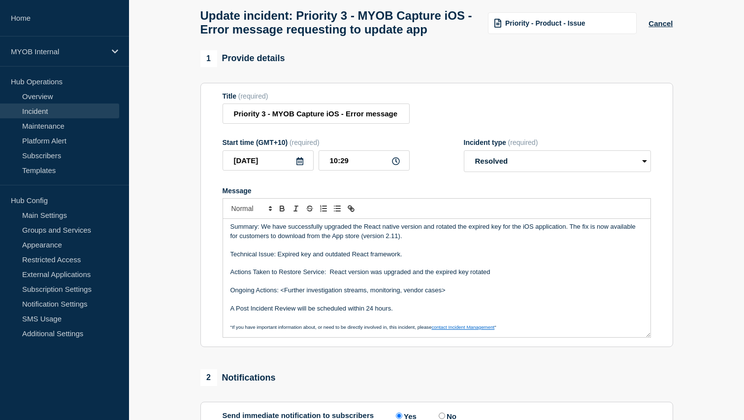
drag, startPoint x: 453, startPoint y: 302, endPoint x: 280, endPoint y: 302, distance: 172.3
click at [280, 294] on p "Ongoing Actions: <Further investigation streams, monitoring, vendor cases>" at bounding box center [436, 290] width 413 height 9
drag, startPoint x: 404, startPoint y: 320, endPoint x: 194, endPoint y: 316, distance: 209.8
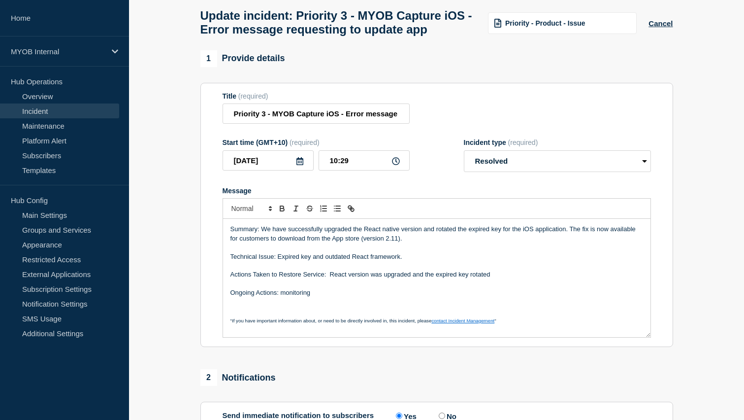
scroll to position [0, 0]
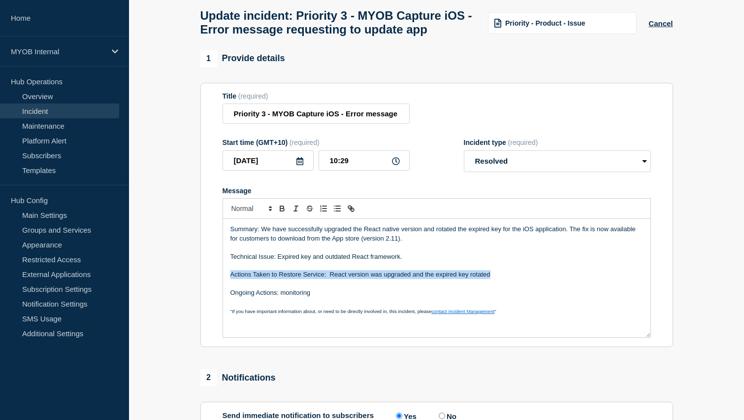
drag, startPoint x: 496, startPoint y: 289, endPoint x: 215, endPoint y: 284, distance: 281.2
click at [215, 284] on section "Title (required) Priority 3 - MYOB Capture iOS - Error message requesting to up…" at bounding box center [436, 215] width 473 height 264
click at [369, 288] on p "Message" at bounding box center [436, 283] width 413 height 9
click at [494, 279] on p "Actions Taken to Restore Service: React version was upgraded and the expired ke…" at bounding box center [436, 274] width 413 height 9
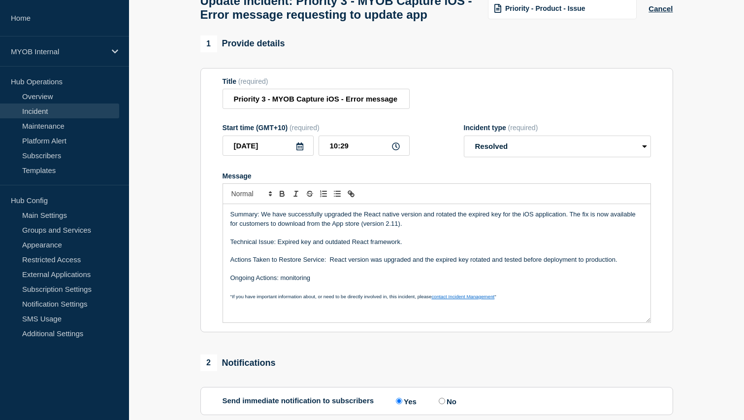
scroll to position [65, 0]
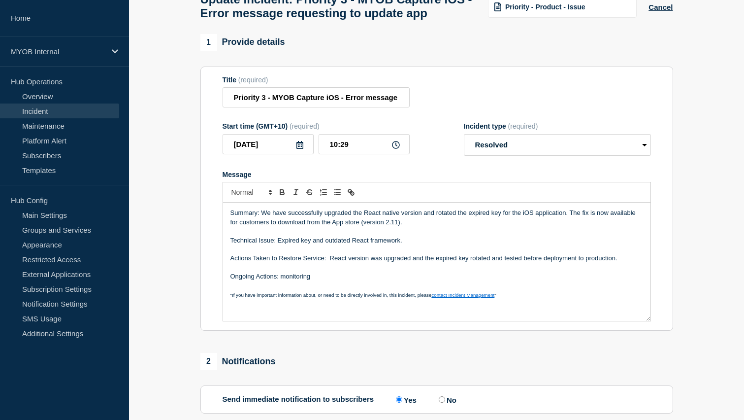
click at [284, 281] on p "Ongoing Actions: monitoring" at bounding box center [436, 276] width 413 height 9
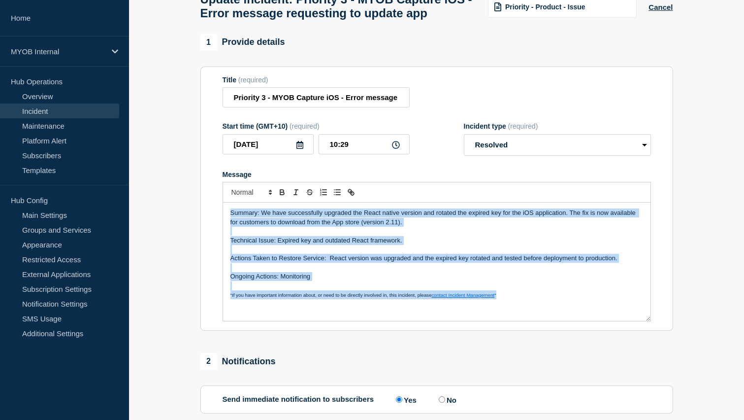
drag, startPoint x: 514, startPoint y: 303, endPoint x: 164, endPoint y: 194, distance: 366.1
copy div "Summary: We have successfully upgraded the React native version and rotated the…"
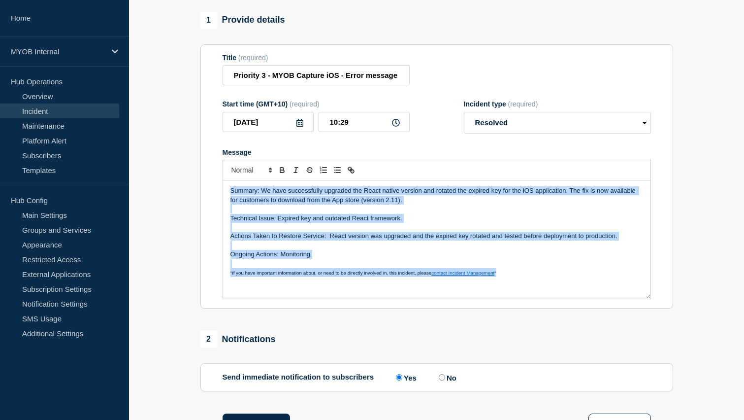
scroll to position [93, 0]
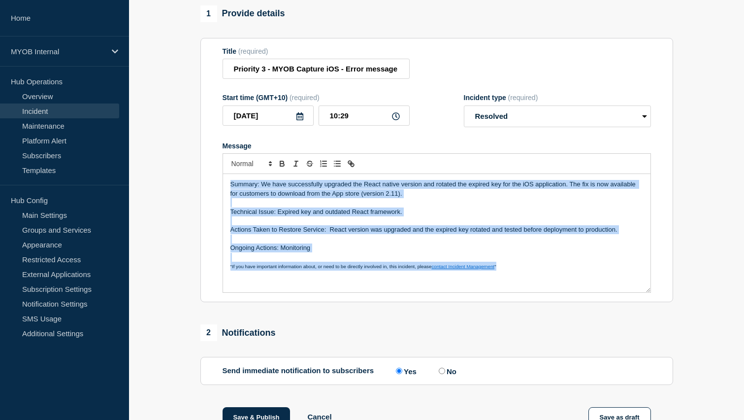
click at [479, 234] on p "Actions Taken to Restore Service: React version was upgraded and the expired ke…" at bounding box center [436, 229] width 413 height 9
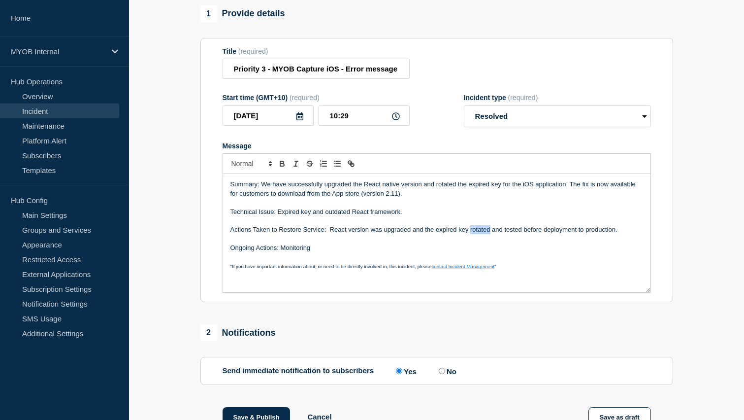
click at [479, 234] on p "Actions Taken to Restore Service: React version was upgraded and the expired ke…" at bounding box center [436, 229] width 413 height 9
click at [484, 234] on p "Actions Taken to Restore Service: React version was upgraded and the expired ke…" at bounding box center [436, 229] width 413 height 9
click at [485, 234] on p "Actions Taken to Restore Service: React version was upgraded and the expired ke…" at bounding box center [436, 229] width 413 height 9
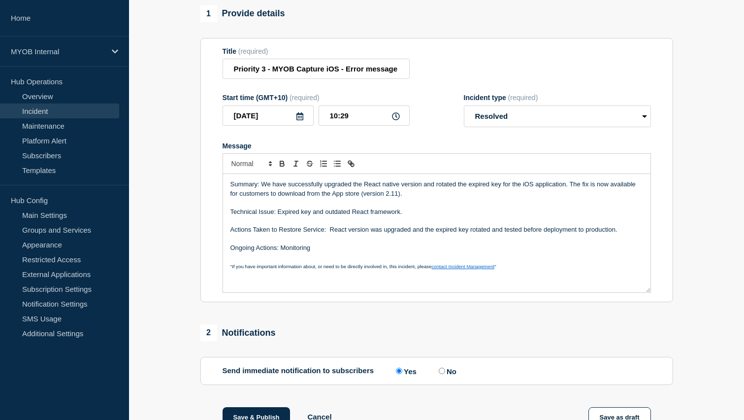
click at [509, 207] on p "Message" at bounding box center [436, 202] width 413 height 9
click at [481, 234] on p "Actions Taken to Restore Service: React version was upgraded and the expired ke…" at bounding box center [436, 229] width 413 height 9
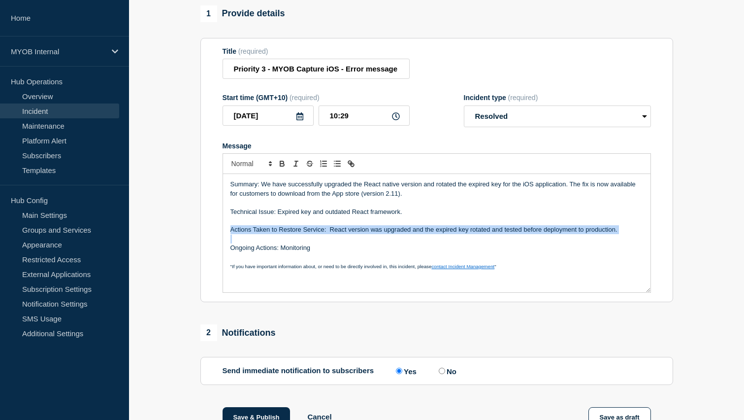
click at [481, 234] on p "Actions Taken to Restore Service: React version was upgraded and the expired ke…" at bounding box center [436, 229] width 413 height 9
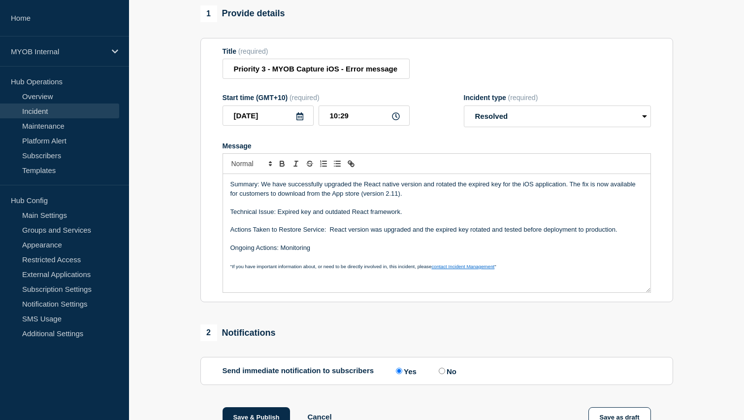
click at [495, 216] on p "Technical Issue: Expired key and outdated React framework." at bounding box center [436, 211] width 413 height 9
click at [475, 243] on p "Message" at bounding box center [436, 238] width 413 height 9
click at [479, 234] on p "Actions Taken to Restore Service: React version was upgraded and the expired ke…" at bounding box center [436, 229] width 413 height 9
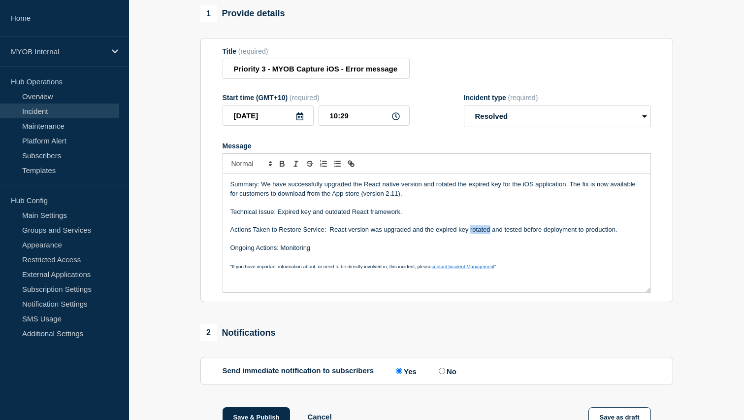
copy p "rotated"
click at [434, 234] on p "Actions Taken to Restore Service: React version was upgraded and the expired ke…" at bounding box center [436, 229] width 413 height 9
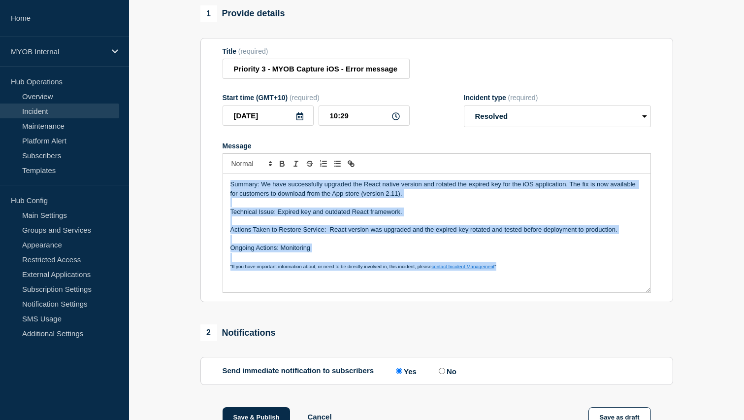
drag, startPoint x: 513, startPoint y: 278, endPoint x: 213, endPoint y: 190, distance: 312.7
click at [212, 190] on section "Title (required) Priority 3 - MYOB Capture iOS - Error message requesting to up…" at bounding box center [436, 170] width 473 height 264
copy div "Summary: We have successfully upgraded the React native version and rotated the…"
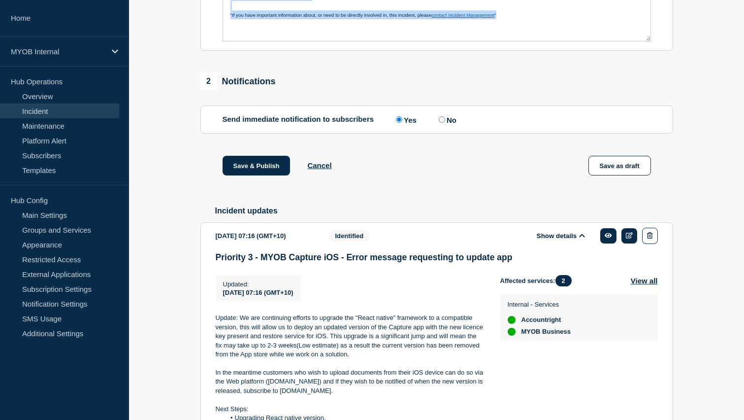
scroll to position [352, 0]
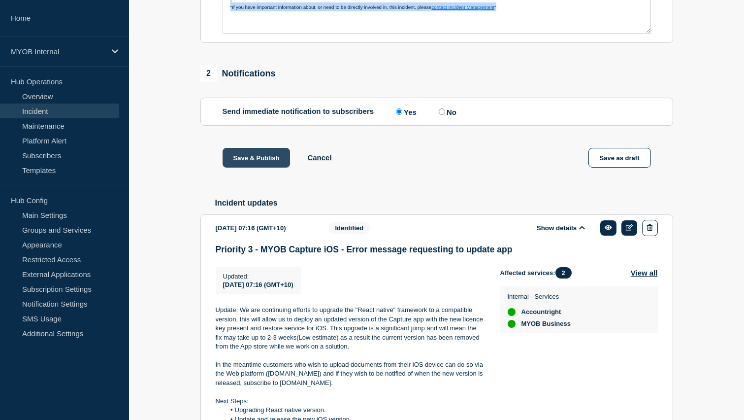
click at [256, 167] on button "Save & Publish" at bounding box center [257, 158] width 68 height 20
